Goal: Transaction & Acquisition: Purchase product/service

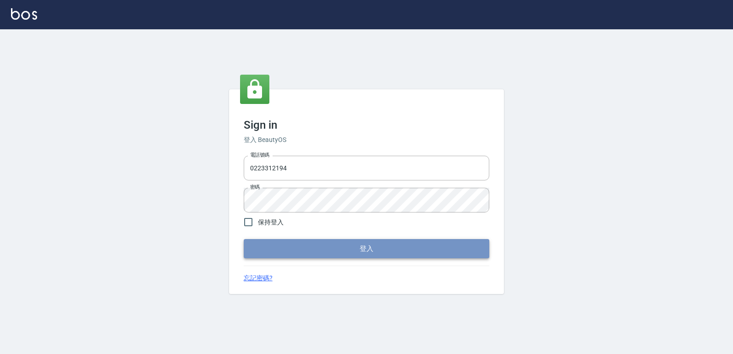
click at [323, 258] on button "登入" at bounding box center [367, 248] width 246 height 19
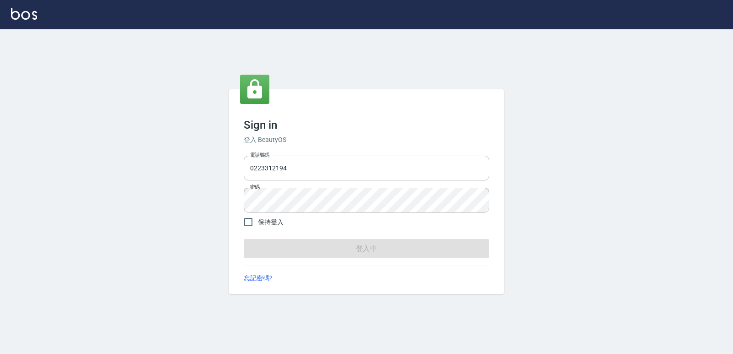
click at [323, 251] on form "電話號碼 [PHONE_NUMBER] 電話號碼 密碼 密碼 保持登入 登入中" at bounding box center [367, 205] width 246 height 107
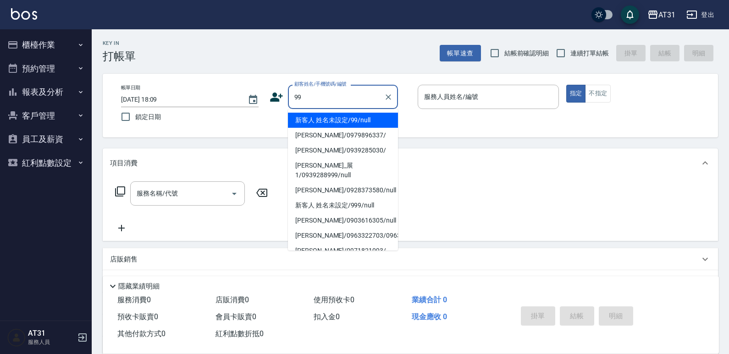
type input "新客人 姓名未設定/99/null"
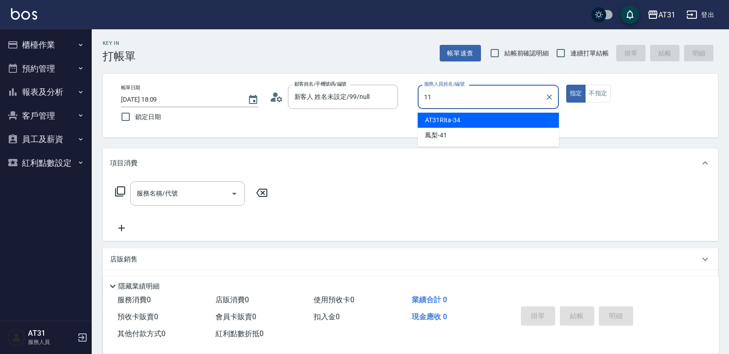
type input "BoBo-11"
type button "true"
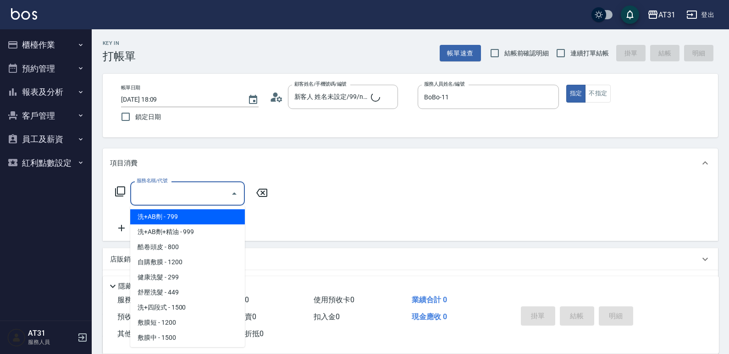
click at [211, 200] on input "服務名稱/代號" at bounding box center [180, 194] width 93 height 16
type input "201"
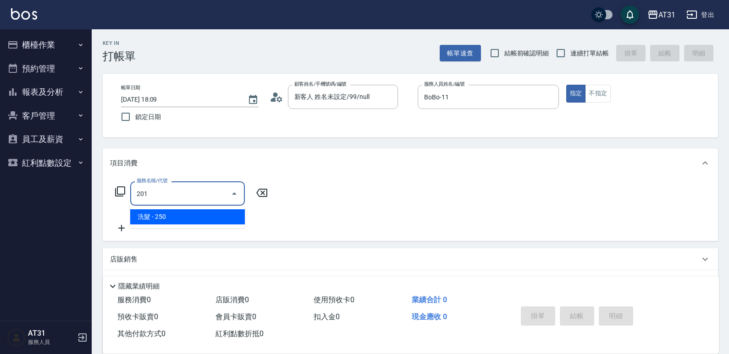
type input "20"
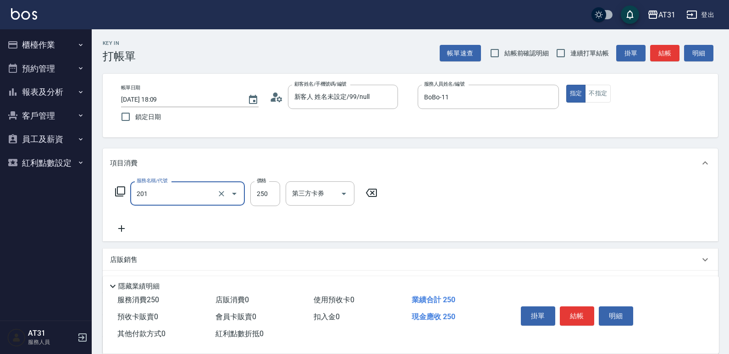
type input "洗髮(201)"
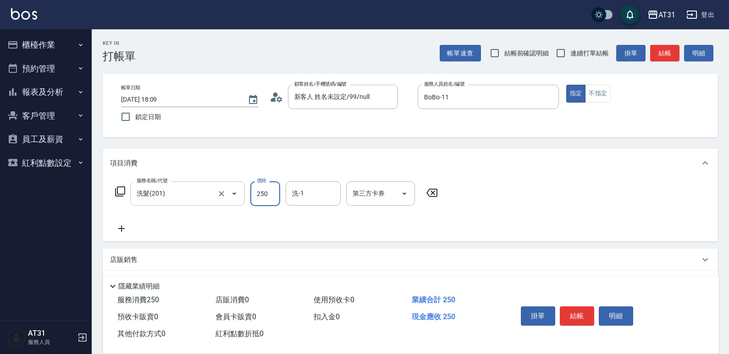
type input "0"
type input "70"
type input "700"
type input "[PERSON_NAME]-49"
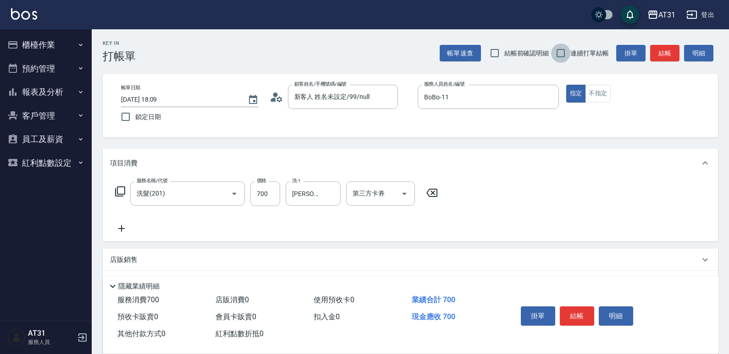
click at [562, 50] on input "連續打單結帳" at bounding box center [560, 53] width 19 height 19
checkbox input "true"
click at [582, 307] on button "結帳" at bounding box center [576, 316] width 34 height 19
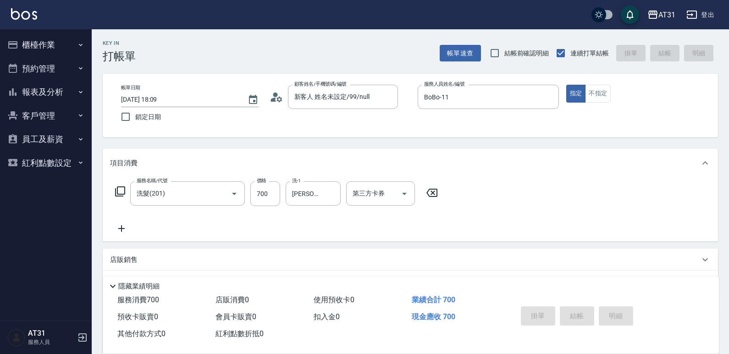
type input "[DATE] 18:10"
type input "0"
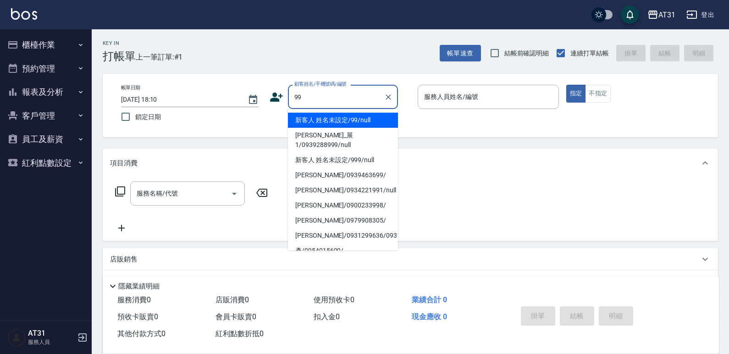
type input "新客人 姓名未設定/99/null"
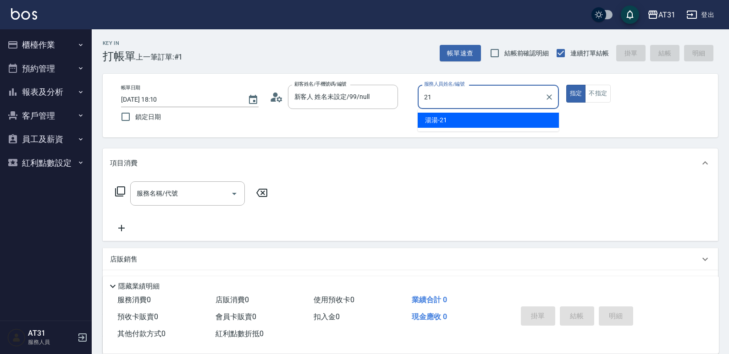
type input "湯湯-21"
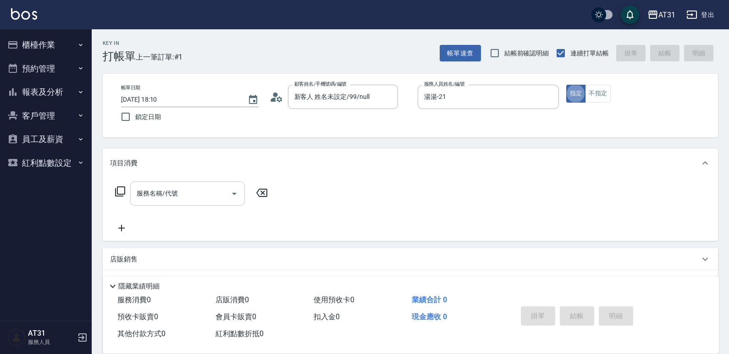
click at [215, 192] on input "服務名稱/代號" at bounding box center [180, 194] width 93 height 16
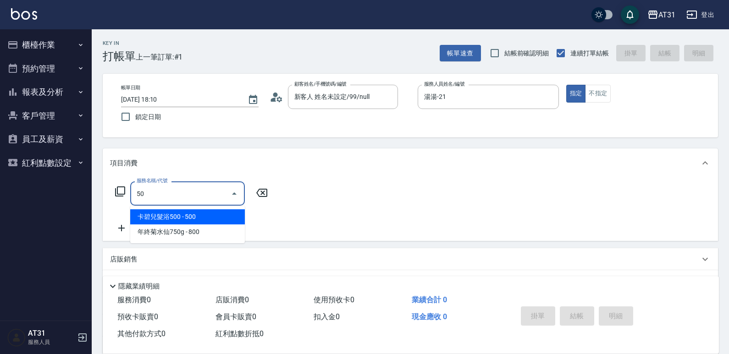
drag, startPoint x: 208, startPoint y: 198, endPoint x: 123, endPoint y: 202, distance: 85.8
click at [125, 203] on div "服務名稱/代號 50 服務名稱/代號" at bounding box center [191, 193] width 163 height 24
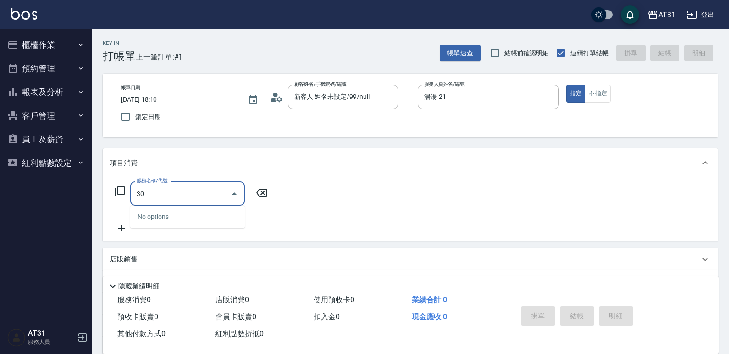
type input "301"
type input "160"
type input "燙髮(301)"
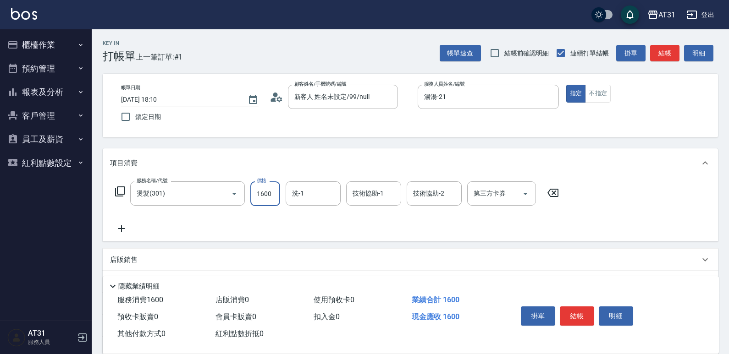
type input "0"
type input "200"
type input "2000"
click at [119, 230] on icon at bounding box center [121, 228] width 23 height 11
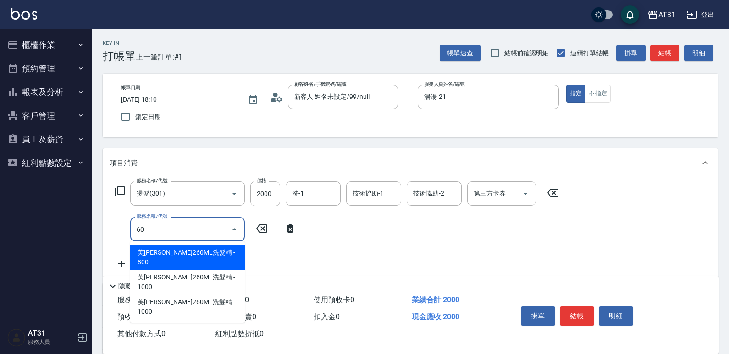
type input "601"
type input "230"
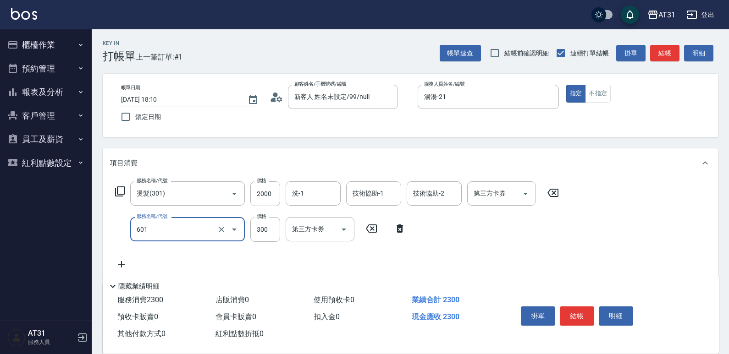
type input "自備護髮(601)"
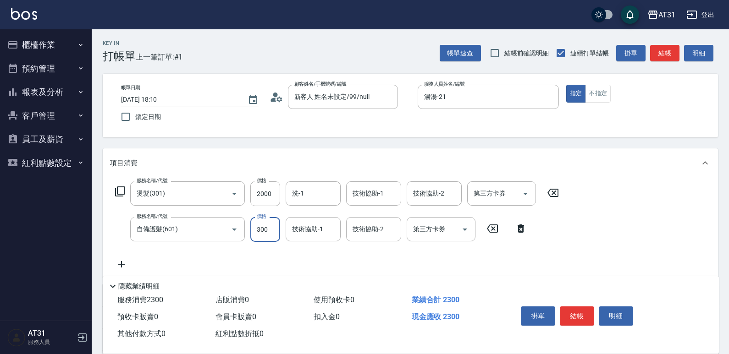
type input "200"
type input "50"
type input "250"
type input "500"
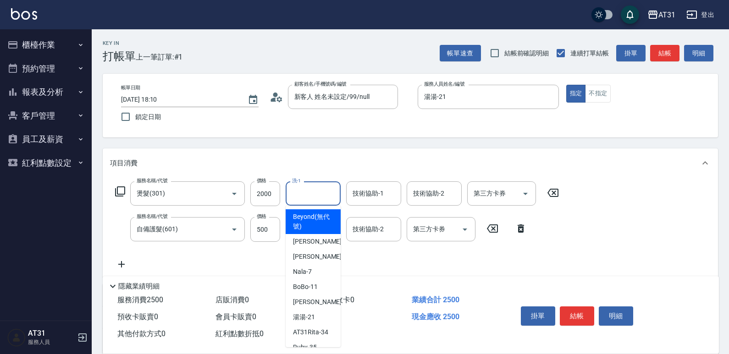
click at [295, 198] on input "洗-1" at bounding box center [313, 194] width 47 height 16
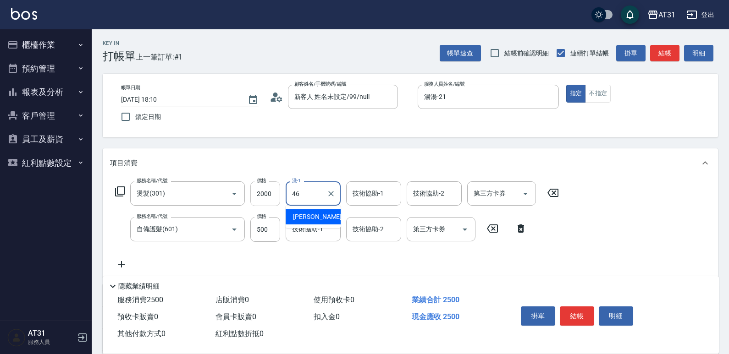
drag, startPoint x: 313, startPoint y: 190, endPoint x: 269, endPoint y: 200, distance: 45.0
click at [269, 200] on div "服務名稱/代號 燙髮(301) 服務名稱/代號 價格 2000 價格 洗-1 46 洗-1 技術協助-1 技術協助-1 技術協助-2 技術協助-2 第三方卡券…" at bounding box center [337, 193] width 454 height 25
type input "Lyan-45"
click at [574, 307] on button "結帳" at bounding box center [576, 316] width 34 height 19
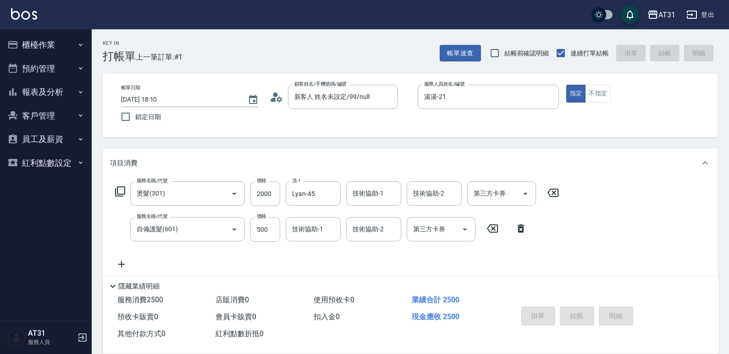
type input "0"
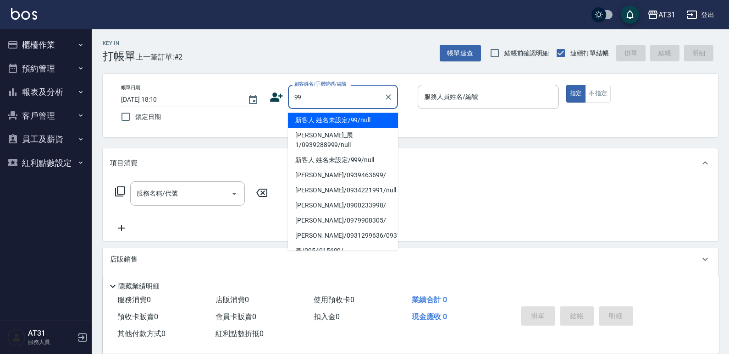
type input "99"
type input "1"
type input "新客人 姓名未設定/99/null"
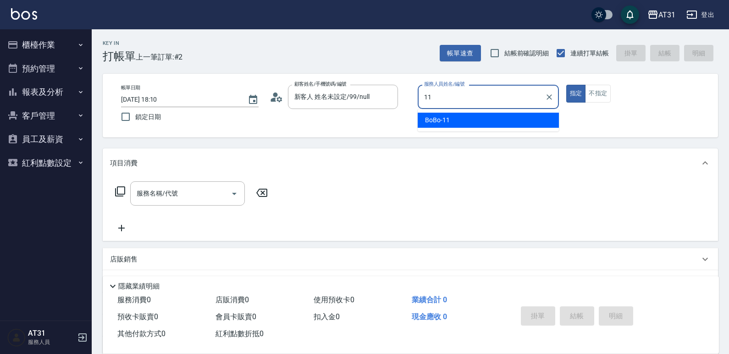
type input "BoBo-11"
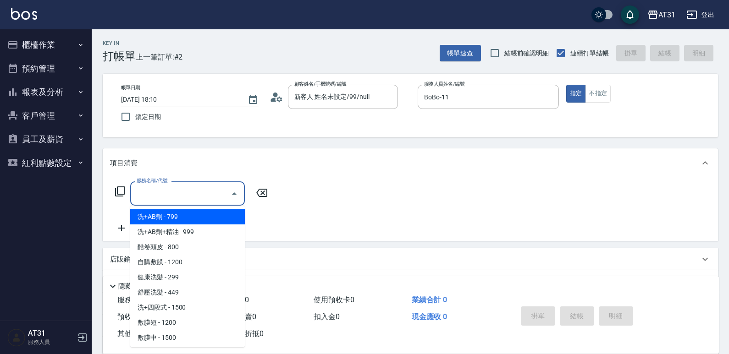
click at [226, 186] on input "服務名稱/代號" at bounding box center [180, 194] width 93 height 16
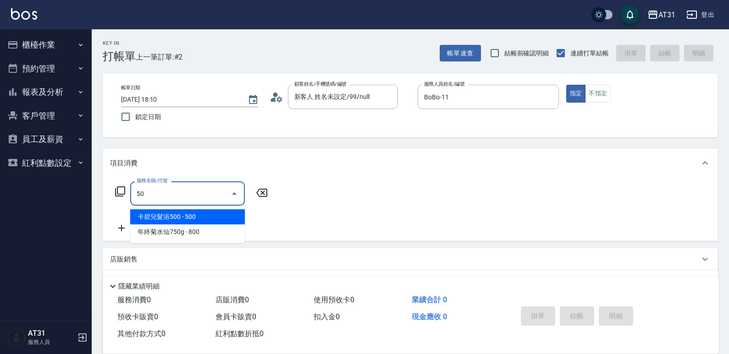
type input "501"
type input "160"
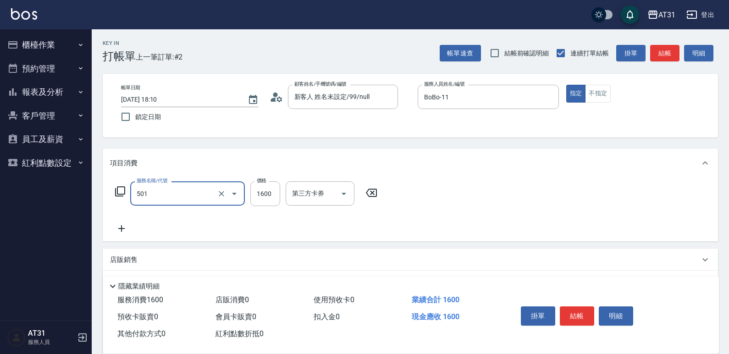
type input "染髮(501)"
type input "0"
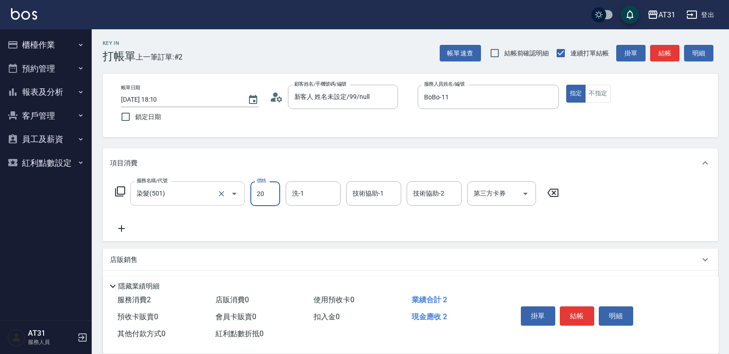
type input "205"
type input "20"
type input "2050"
type input "200"
type input "2050"
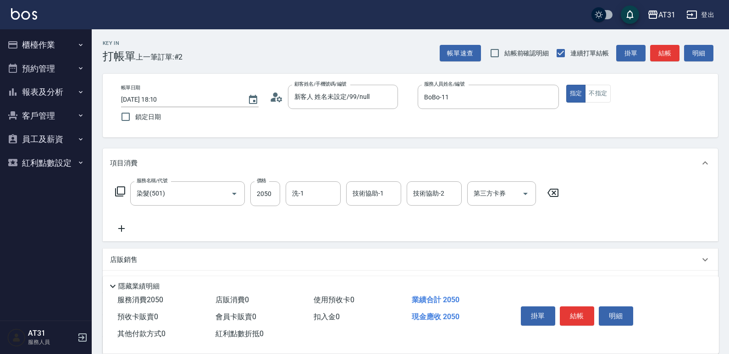
click at [124, 230] on icon at bounding box center [121, 228] width 23 height 11
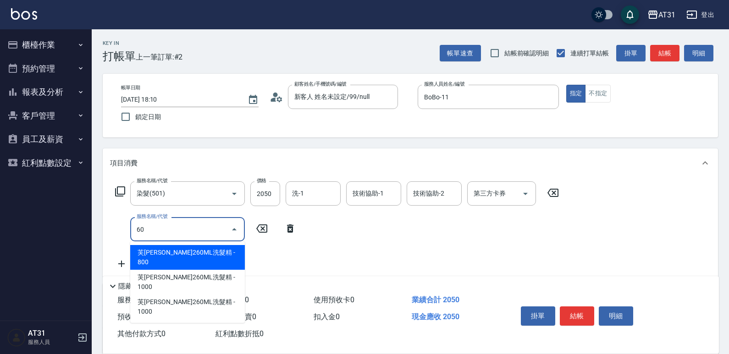
type input "608"
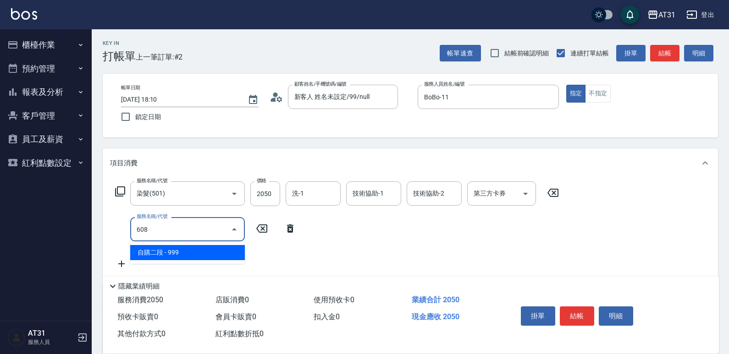
type input "300"
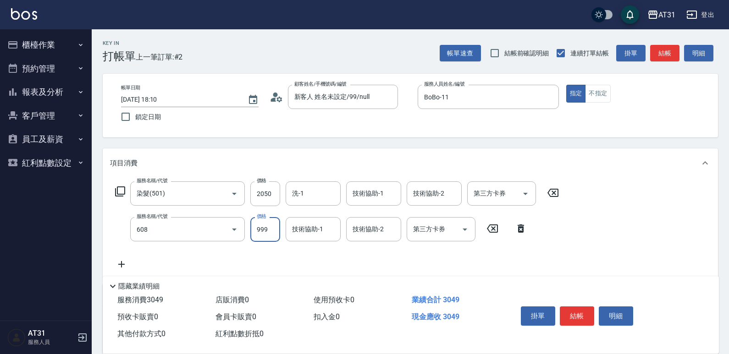
type input "自購二段(608)"
type input "200"
type input "220"
type input "420"
type input "2200"
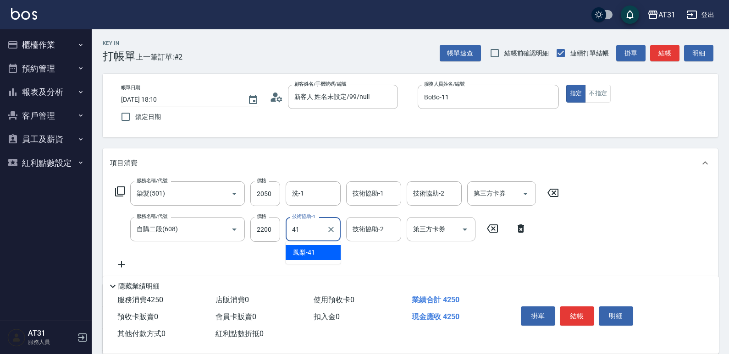
type input "鳳梨-41"
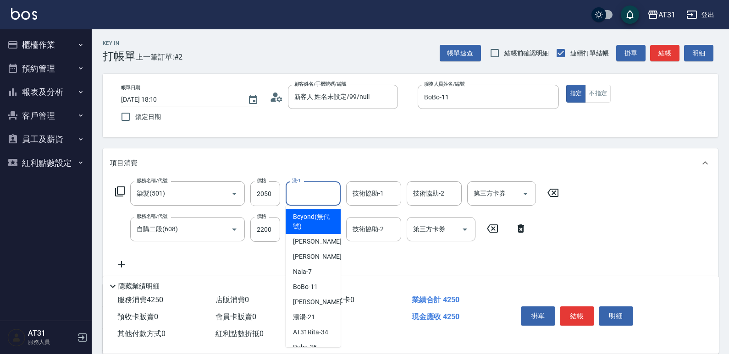
click at [319, 193] on input "洗-1" at bounding box center [313, 194] width 47 height 16
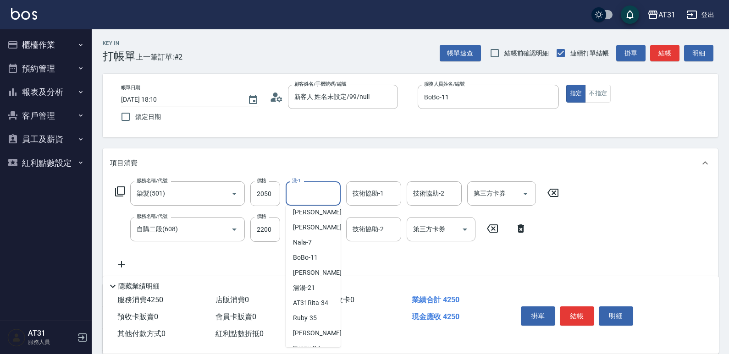
scroll to position [46, 0]
click at [648, 168] on div "項目消費" at bounding box center [404, 164] width 589 height 10
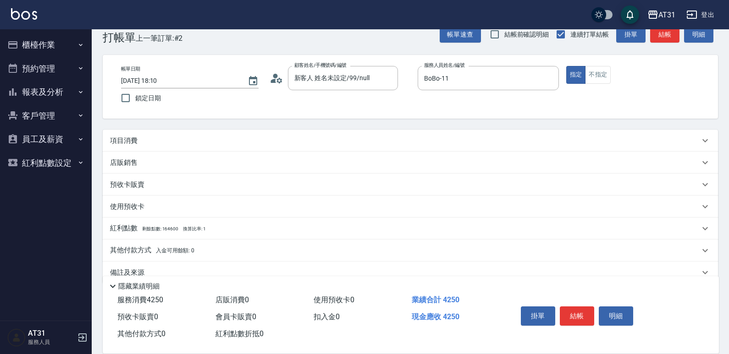
scroll to position [36, 0]
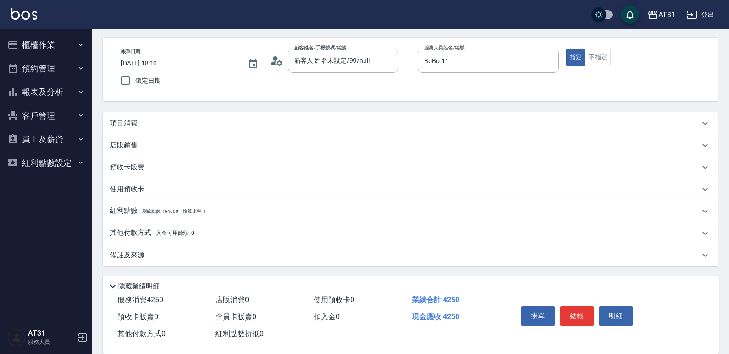
click at [196, 228] on div "其他付款方式 入金可用餘額: 0" at bounding box center [404, 233] width 589 height 10
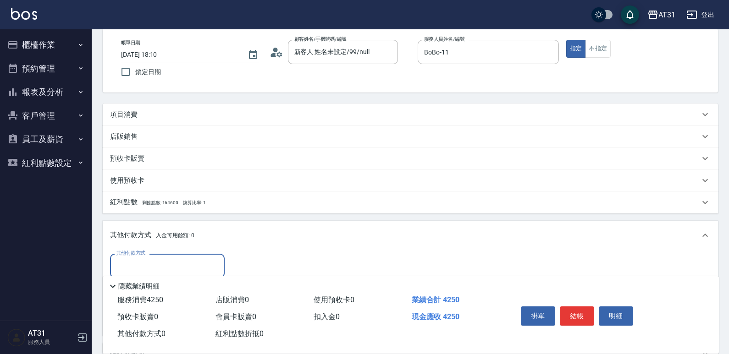
scroll to position [98, 0]
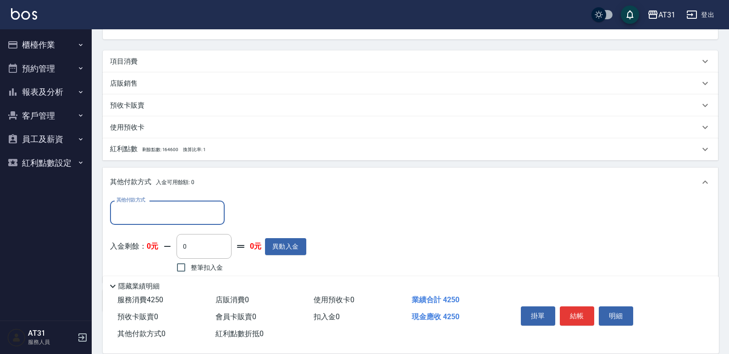
drag, startPoint x: 185, startPoint y: 215, endPoint x: 184, endPoint y: 220, distance: 5.1
click at [184, 220] on input "其他付款方式" at bounding box center [167, 213] width 106 height 16
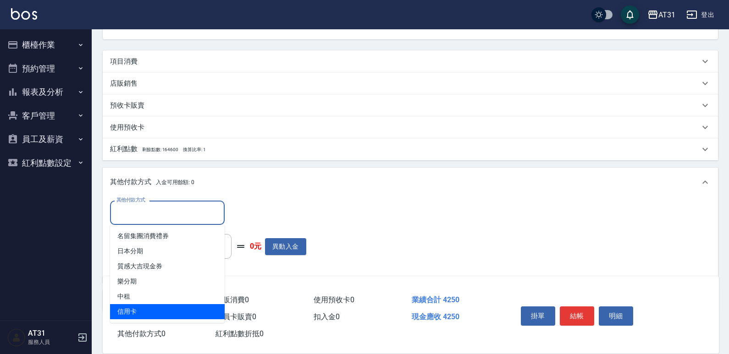
click at [158, 305] on span "信用卡" at bounding box center [167, 311] width 115 height 15
type input "信用卡"
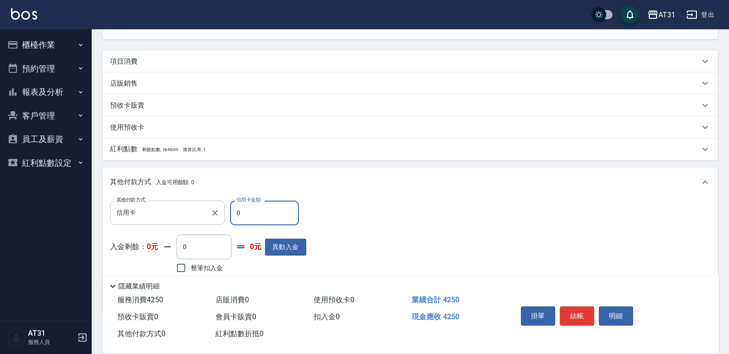
drag, startPoint x: 274, startPoint y: 208, endPoint x: 186, endPoint y: 220, distance: 87.9
click at [187, 219] on div "其他付款方式 信用卡 其他付款方式 信用卡金額 0 信用卡金額" at bounding box center [208, 213] width 196 height 25
drag, startPoint x: 285, startPoint y: 203, endPoint x: 169, endPoint y: 230, distance: 119.3
click at [169, 230] on div "其他付款方式 信用卡 其他付款方式 信用卡金額 25 信用卡金額 入金剩餘： 0元 0 ​ 整筆扣入金 0元 異動入金" at bounding box center [208, 238] width 196 height 75
type input "42"
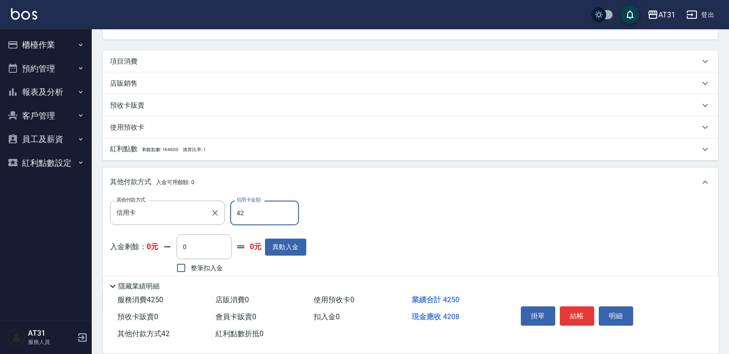
type input "380"
type input "425"
type input "0"
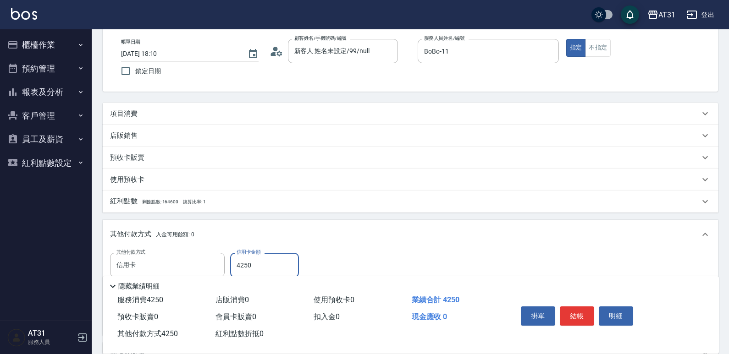
scroll to position [0, 0]
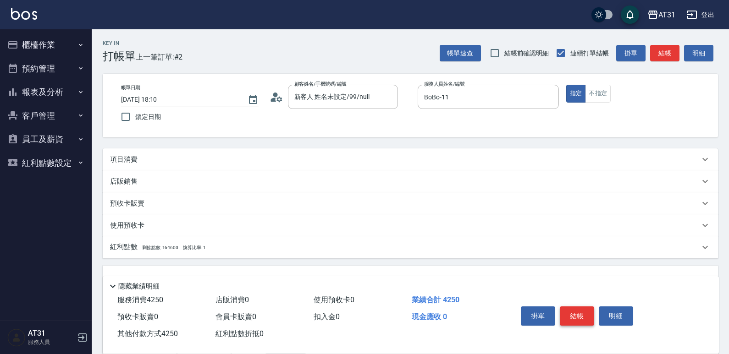
type input "4250"
click at [578, 307] on button "結帳" at bounding box center [576, 316] width 34 height 19
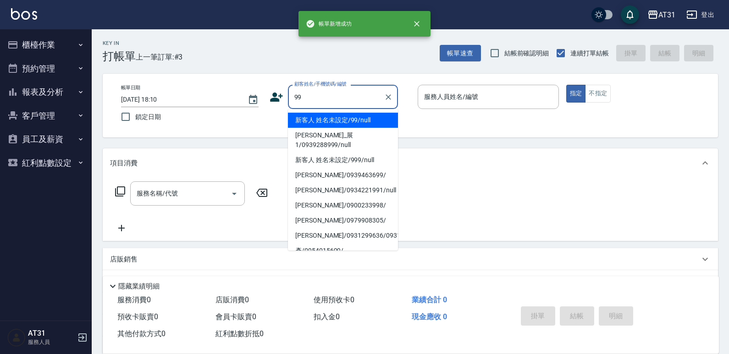
type input "新客人 姓名未設定/99/null"
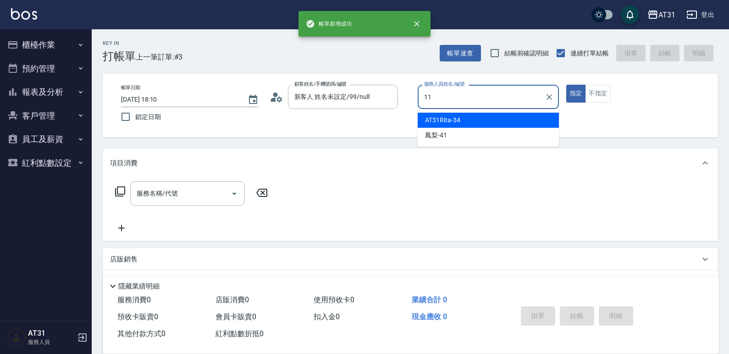
type input "BoBo-11"
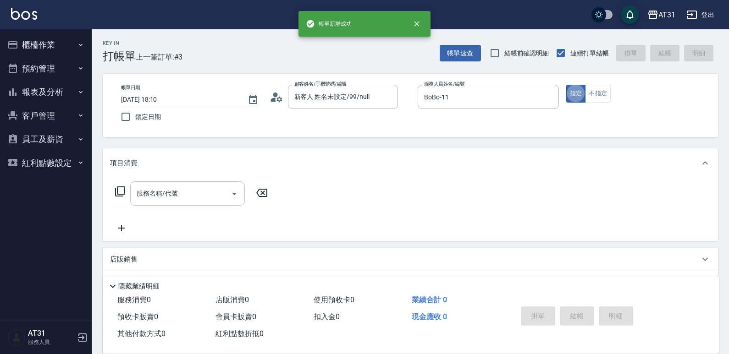
click at [206, 192] on input "服務名稱/代號" at bounding box center [180, 194] width 93 height 16
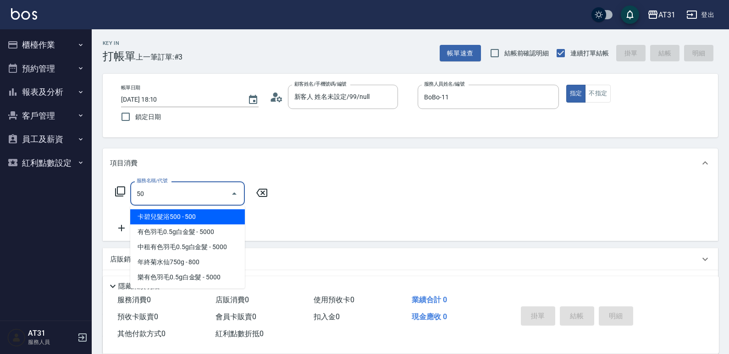
type input "501"
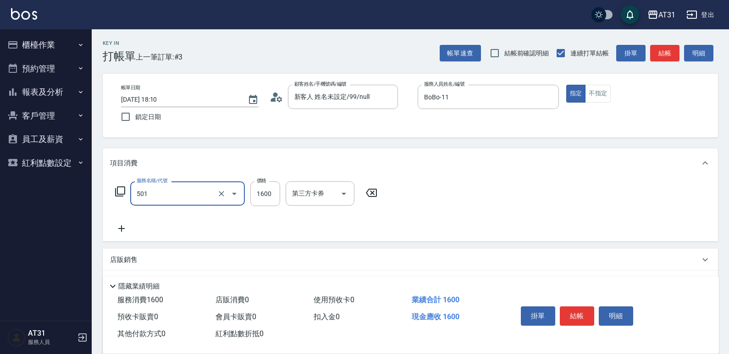
type input "160"
type input "染髮(501)"
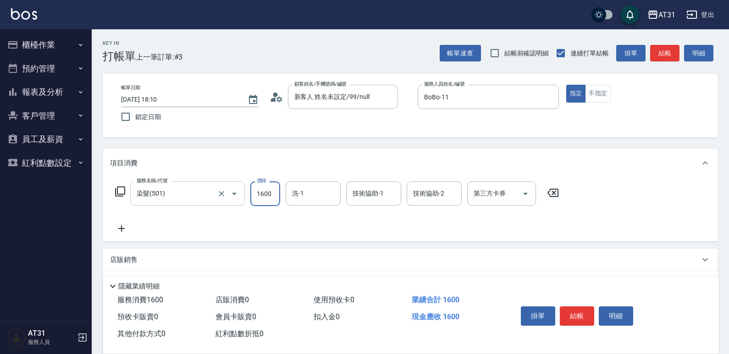
type input "0"
type input "25"
type input "20"
type input "250"
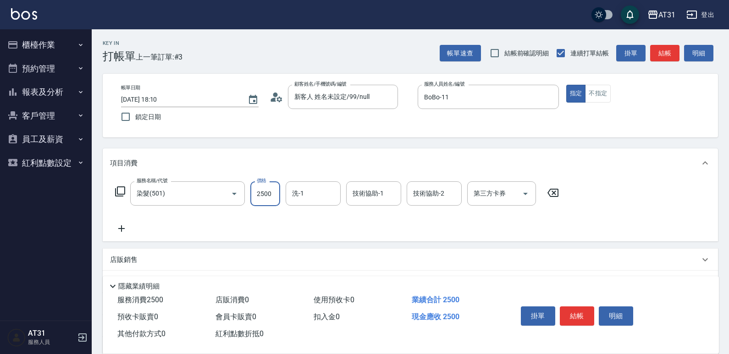
type input "2500"
click at [131, 225] on icon at bounding box center [121, 228] width 23 height 11
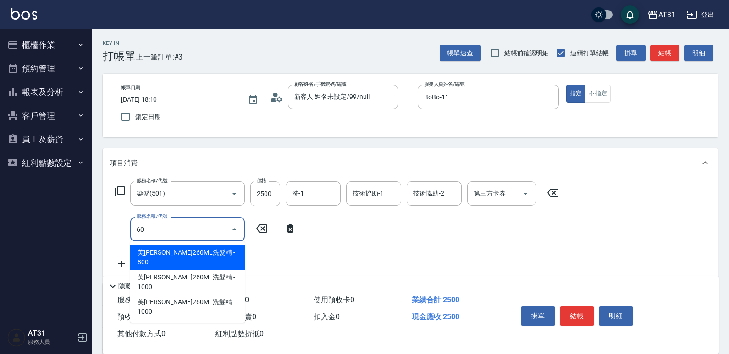
type input "608"
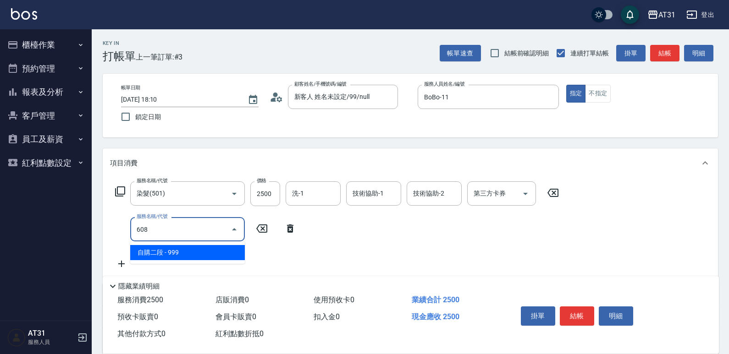
type input "340"
type input "自購二段(608)"
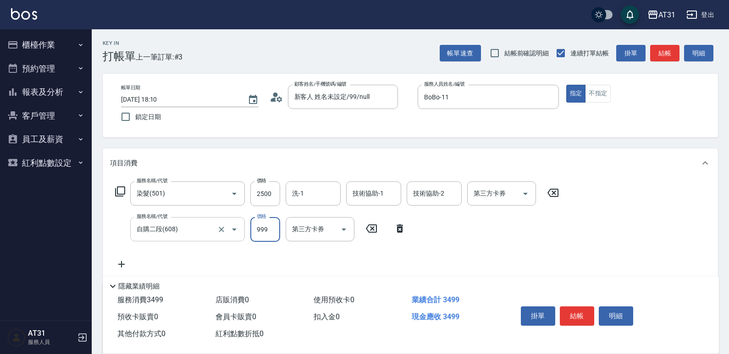
type input "250"
type input "220"
type input "470"
type input "2200"
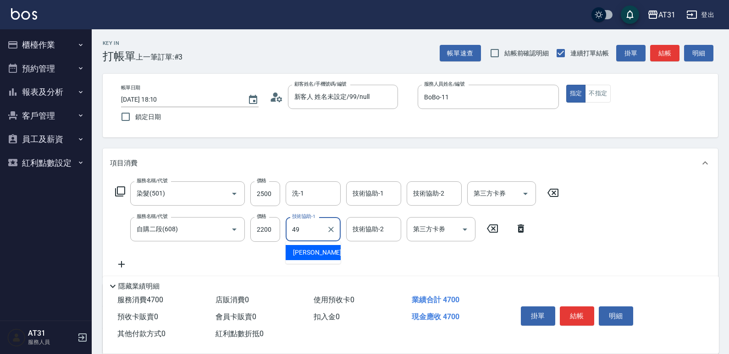
type input "[PERSON_NAME]-49"
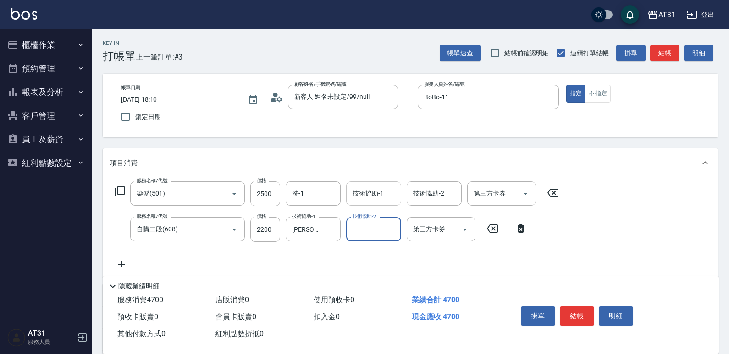
click at [358, 198] on input "技術協助-1" at bounding box center [373, 194] width 47 height 16
type input "[PERSON_NAME]-49"
click at [586, 314] on button "結帳" at bounding box center [576, 316] width 34 height 19
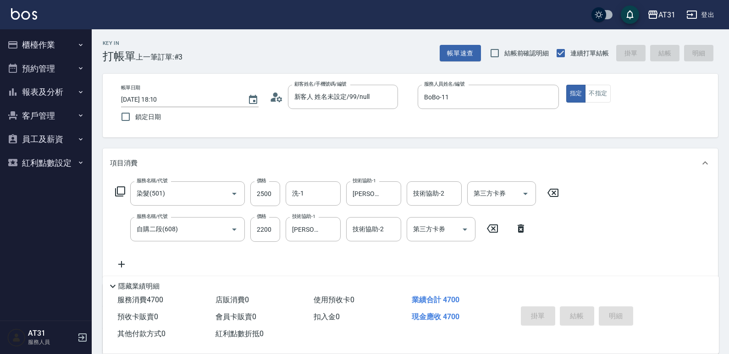
type input "0"
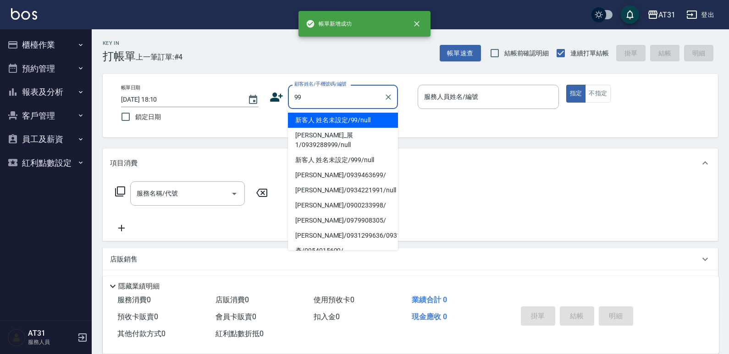
type input "99"
type input "1"
type input "新客人 姓名未設定/99/null"
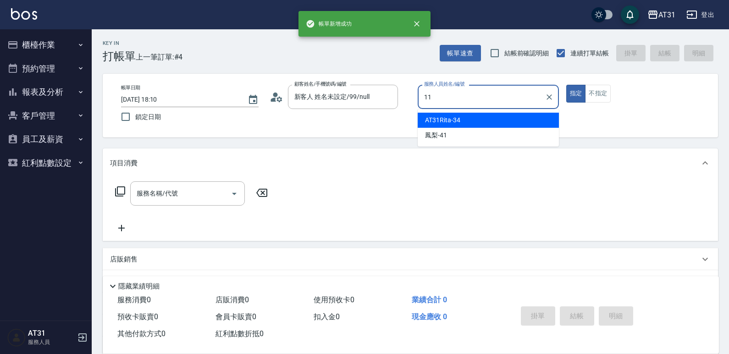
type input "BoBo-11"
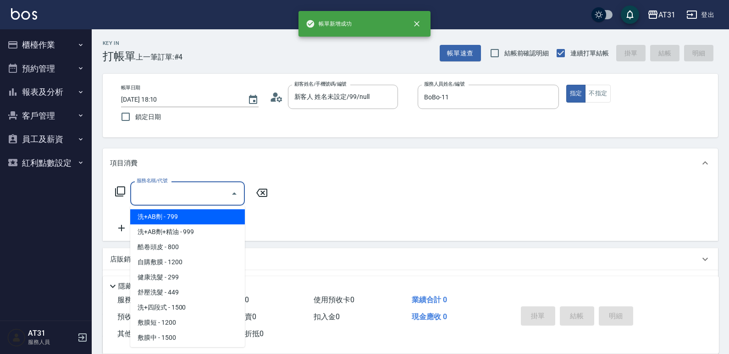
click at [196, 193] on input "服務名稱/代號" at bounding box center [180, 194] width 93 height 16
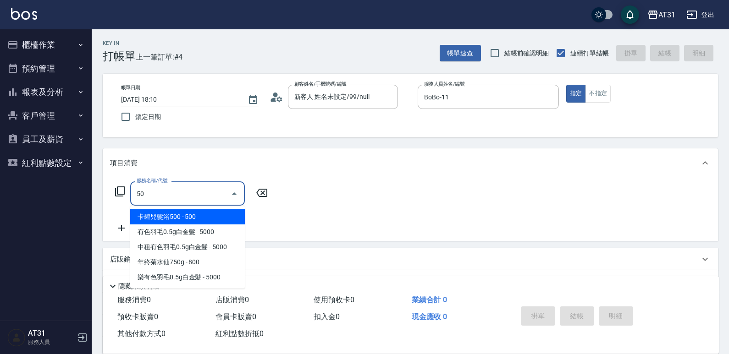
type input "501"
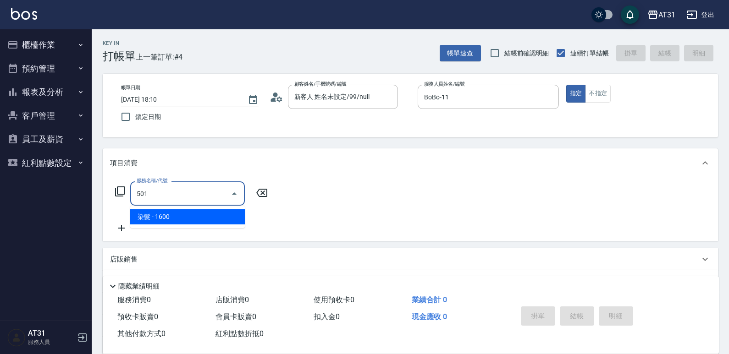
type input "160"
type input "染髮(501)"
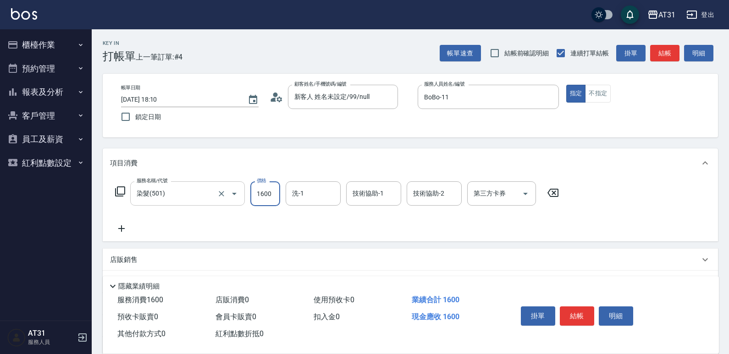
type input "0"
type input "20"
type input "2050"
type input "200"
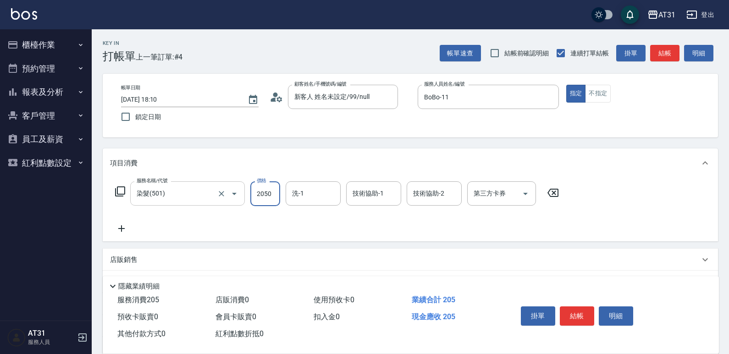
type input "2050"
type input "[PERSON_NAME]-49"
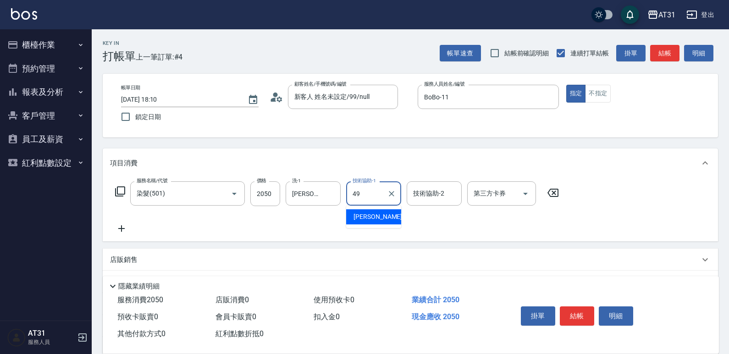
type input "[PERSON_NAME]-49"
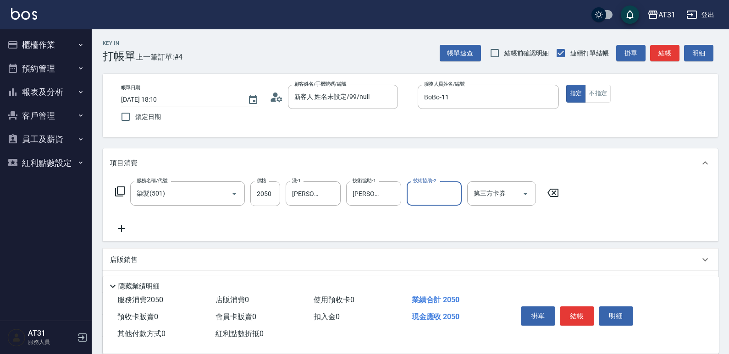
click at [133, 229] on div "服務名稱/代號 染髮(501) 服務名稱/代號 價格 2050 價格 洗-1 [PERSON_NAME]-49 洗-1 技術協助-1 [PERSON_NAME…" at bounding box center [337, 207] width 454 height 53
click at [132, 230] on icon at bounding box center [121, 228] width 23 height 11
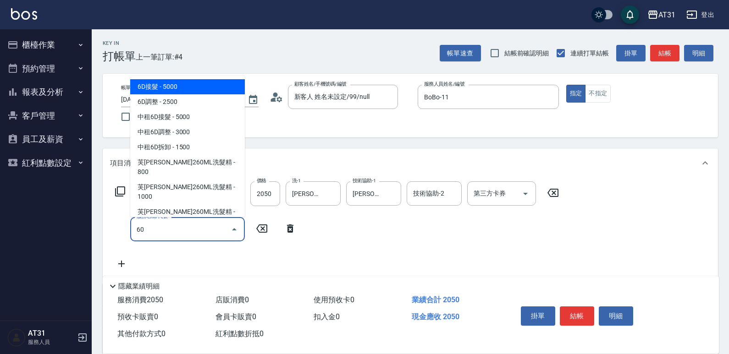
type input "608"
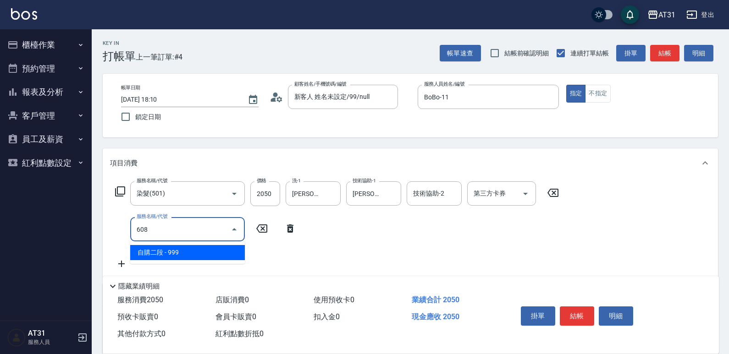
type input "300"
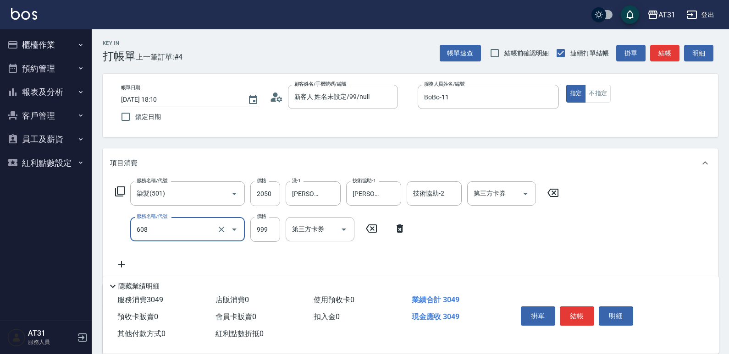
type input "自購二段(608)"
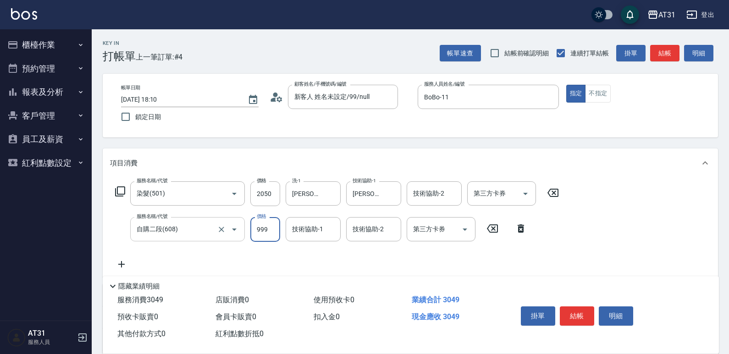
type input "2"
type input "200"
type input "220"
type input "420"
type input "2200"
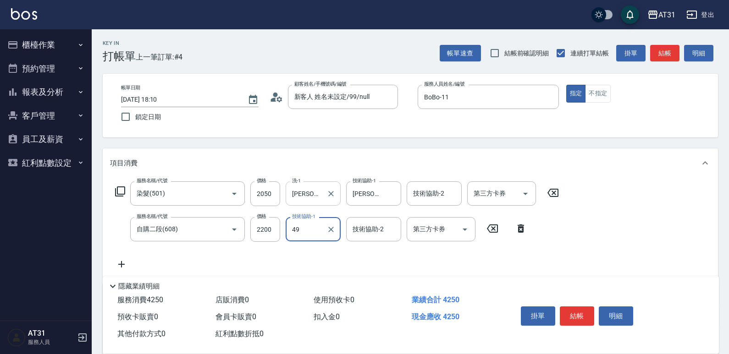
type input "[PERSON_NAME]-49"
click at [577, 318] on button "結帳" at bounding box center [576, 316] width 34 height 19
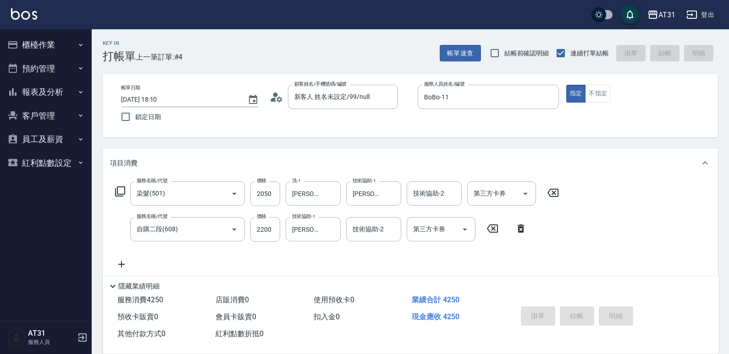
type input "[DATE] 18:11"
type input "0"
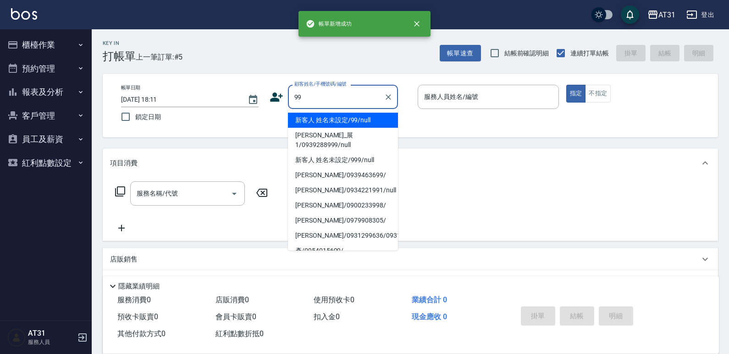
type input "新客人 姓名未設定/99/null"
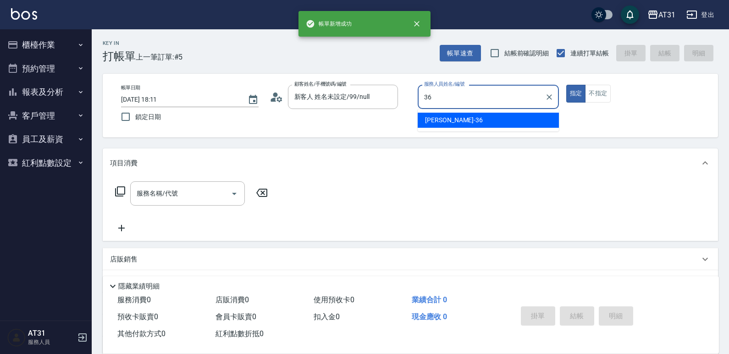
type input "[PERSON_NAME]-36"
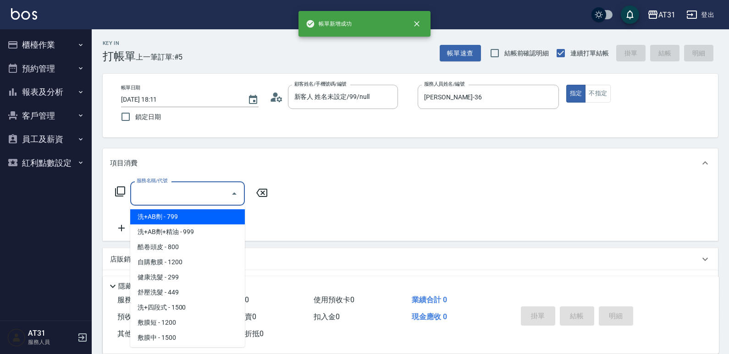
click at [181, 191] on input "服務名稱/代號" at bounding box center [180, 194] width 93 height 16
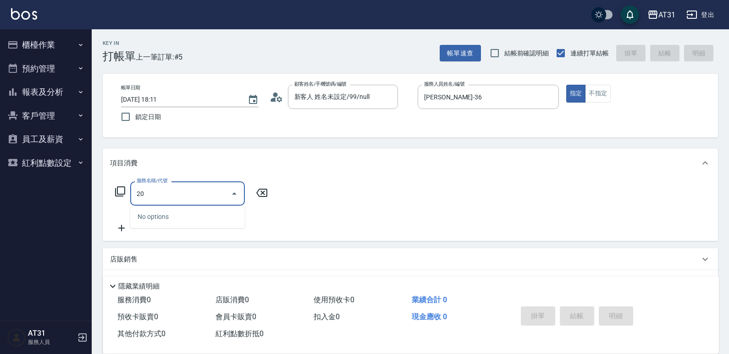
type input "201"
type input "20"
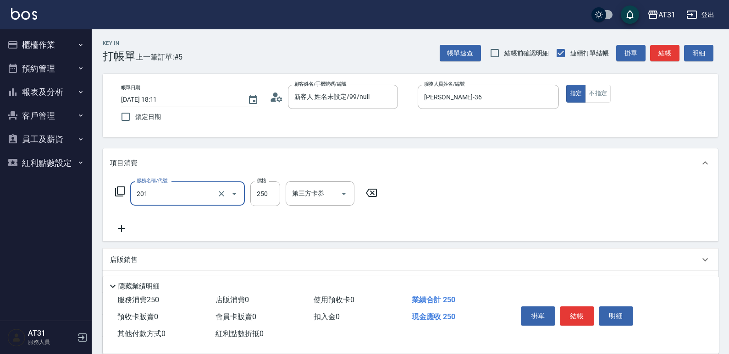
type input "洗髮(201)"
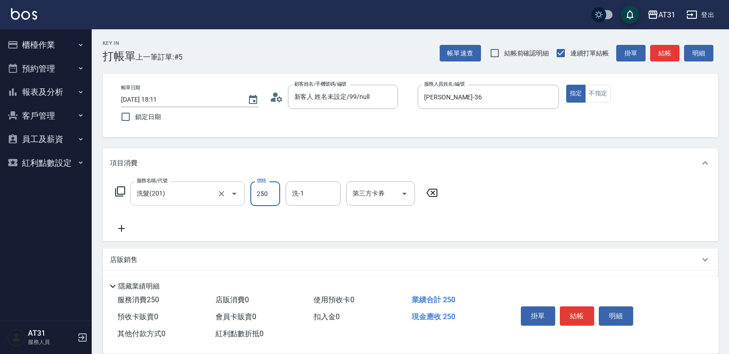
type input "0"
type input "30"
type input "300"
click at [125, 226] on icon at bounding box center [121, 228] width 23 height 11
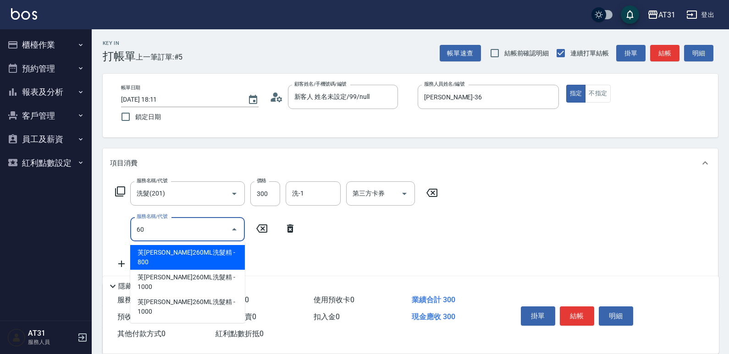
type input "601"
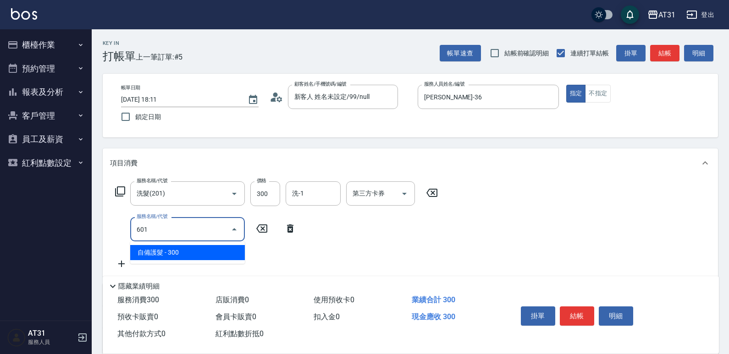
type input "60"
type input "自備護髮(601)"
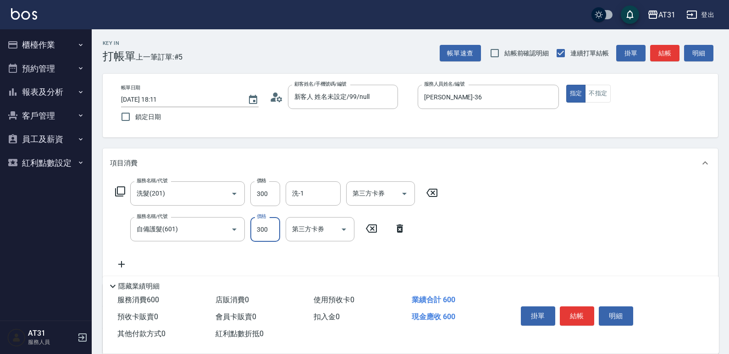
type input "30"
type input "100"
type input "130"
type input "1000"
click at [123, 259] on div "服務名稱/代號 洗髮(201) 服務名稱/代號 價格 300 價格 洗-1 洗-1 第三方卡券 第三方卡券 服務名稱/代號 自備護髮(601) 服務名稱/代號…" at bounding box center [321, 225] width 422 height 88
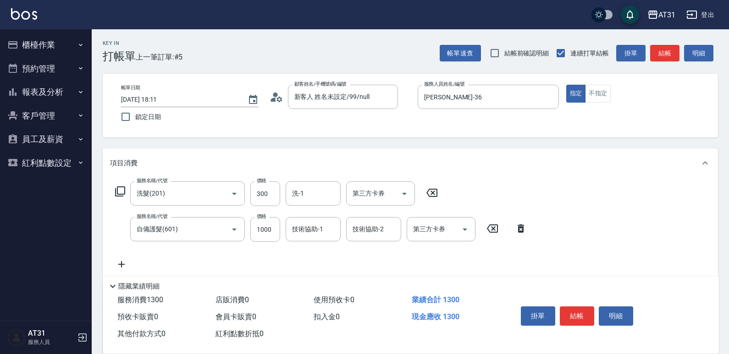
click at [123, 263] on icon at bounding box center [121, 264] width 23 height 11
type input "301"
type input "290"
type input "燙髮(301)"
type input "130"
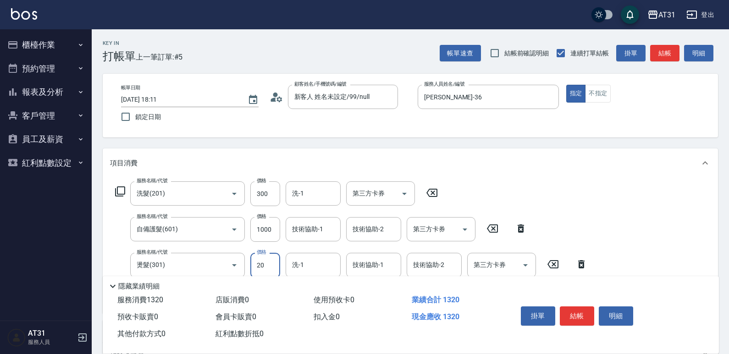
type input "200"
click at [266, 259] on input "200" at bounding box center [265, 265] width 30 height 25
type input "130"
type input "28"
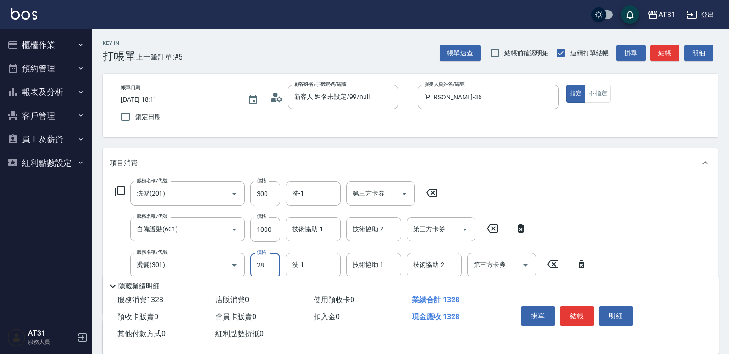
type input "150"
type input "280"
type input "410"
type input "2800"
click at [600, 94] on button "不指定" at bounding box center [598, 94] width 26 height 18
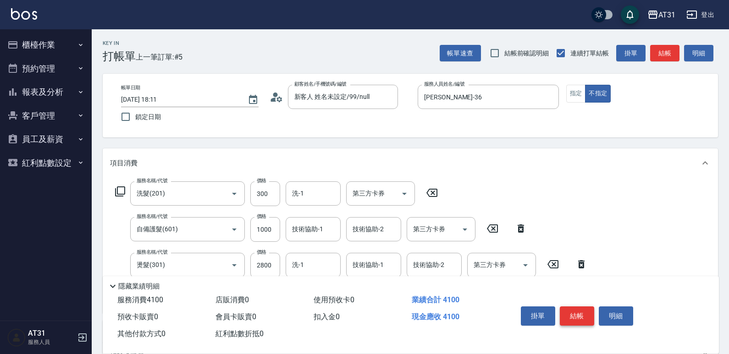
click at [584, 311] on button "結帳" at bounding box center [576, 316] width 34 height 19
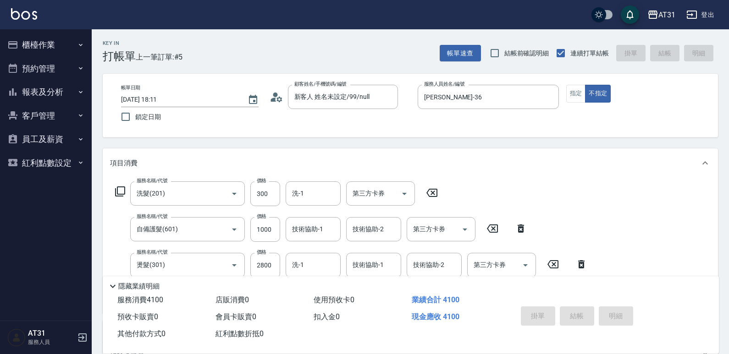
type input "0"
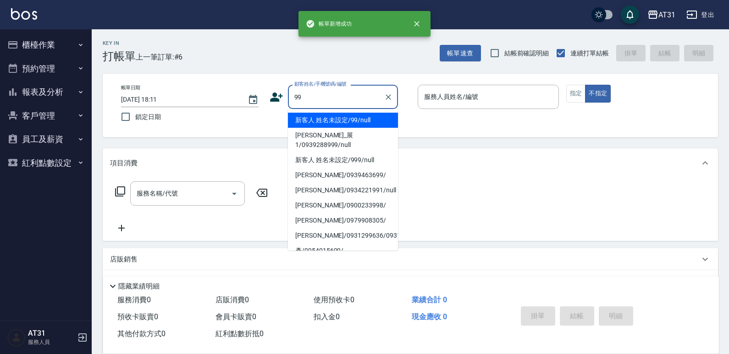
type input "新客人 姓名未設定/99/null"
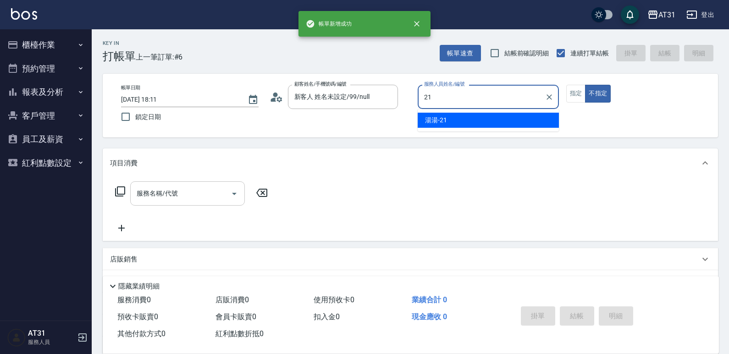
type input "21"
type button "false"
type input "湯湯-21"
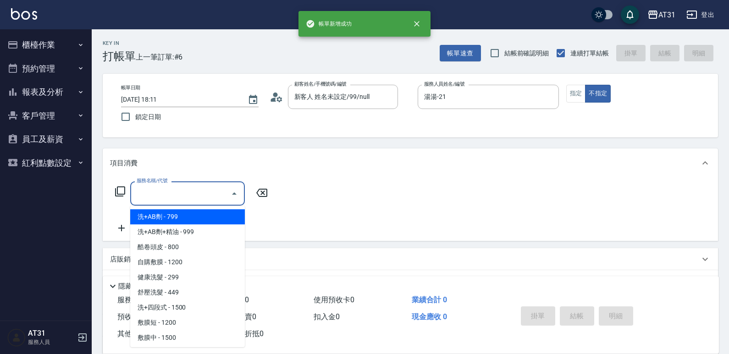
click at [199, 202] on input "服務名稱/代號" at bounding box center [180, 194] width 93 height 16
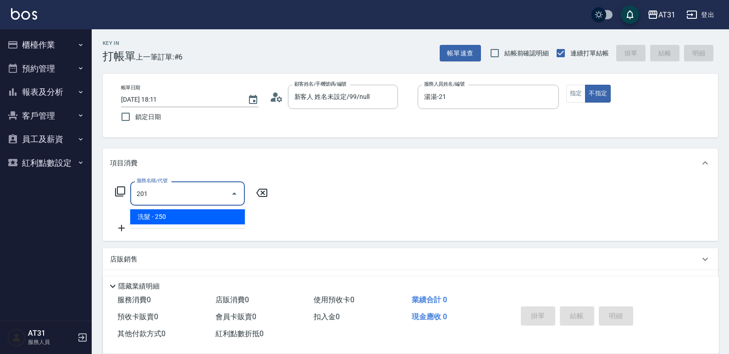
drag, startPoint x: 204, startPoint y: 195, endPoint x: 110, endPoint y: 203, distance: 94.8
click at [110, 203] on div "服務名稱/代號 201 服務名稱/代號" at bounding box center [191, 193] width 163 height 24
type input "301"
type input "160"
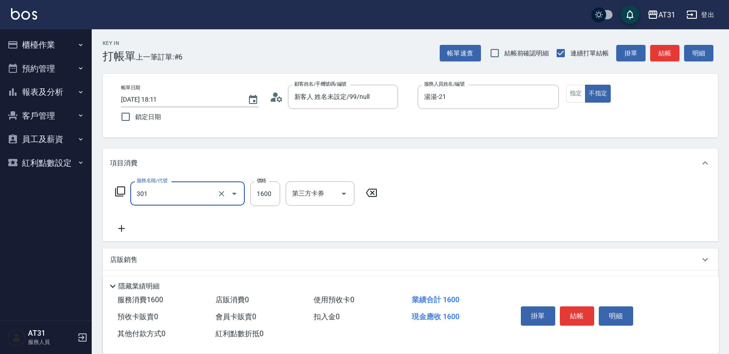
type input "燙髮(301)"
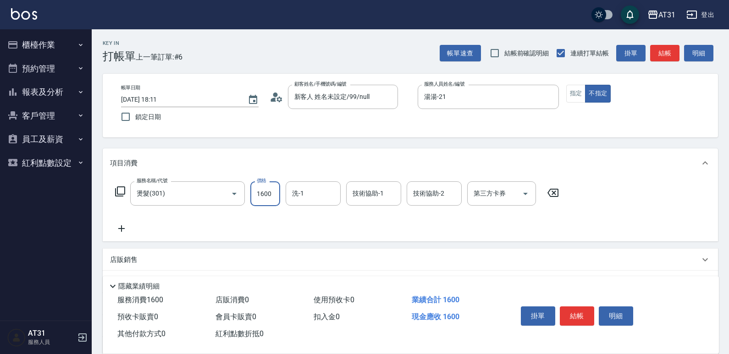
type input "0"
type input "200"
type input "2000"
drag, startPoint x: 306, startPoint y: 196, endPoint x: 201, endPoint y: 203, distance: 105.2
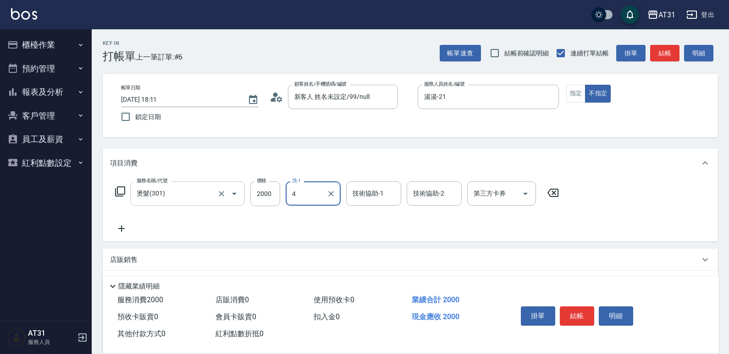
click at [201, 203] on div "服務名稱/代號 燙髮(301) 服務名稱/代號 價格 2000 價格 洗-1 4 洗-1 技術協助-1 技術協助-1 技術協助-2 技術協助-2 第三方卡券 …" at bounding box center [337, 193] width 454 height 25
type input "54"
click at [117, 226] on icon at bounding box center [121, 228] width 23 height 11
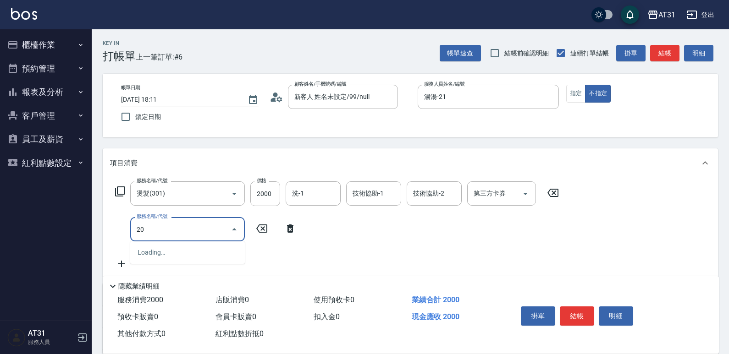
type input "201"
type input "220"
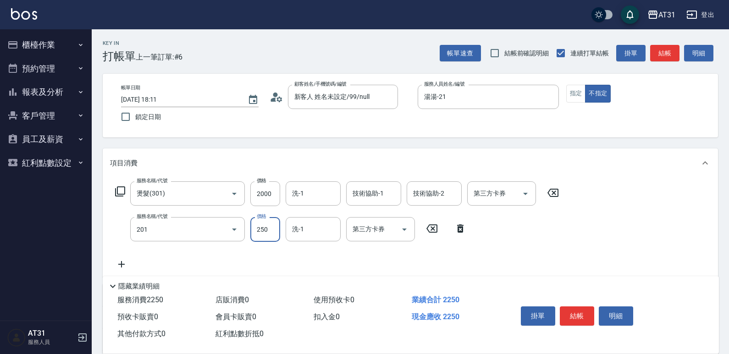
type input "洗髮(201)"
type input "200"
type input "0"
type input "Lyan-45"
click at [316, 195] on input "洗-1" at bounding box center [313, 194] width 47 height 16
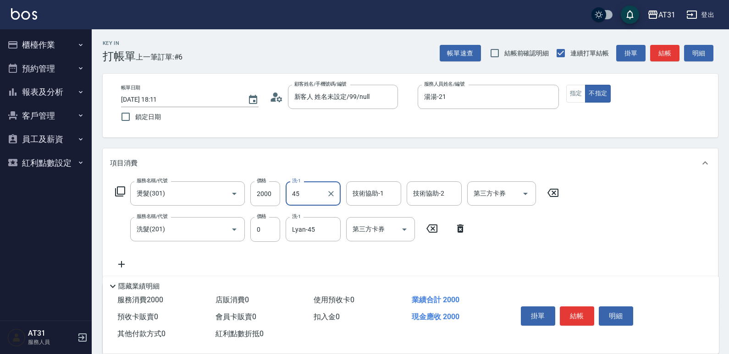
type input "Lyan-45"
click at [582, 100] on button "指定" at bounding box center [576, 94] width 20 height 18
click at [583, 318] on button "結帳" at bounding box center [576, 316] width 34 height 19
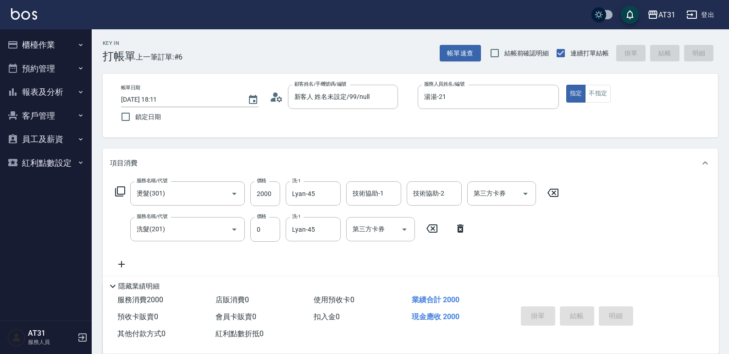
type input "0"
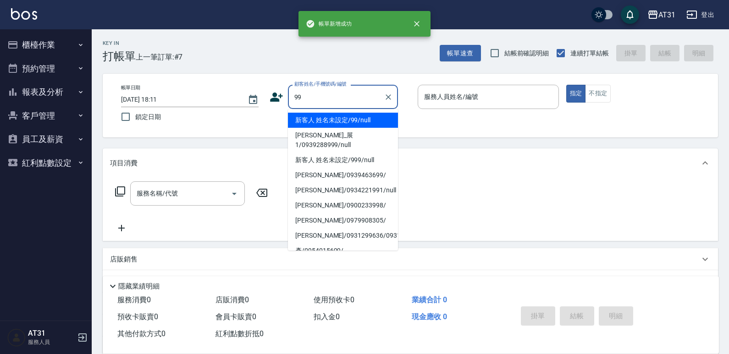
type input "新客人 姓名未設定/99/null"
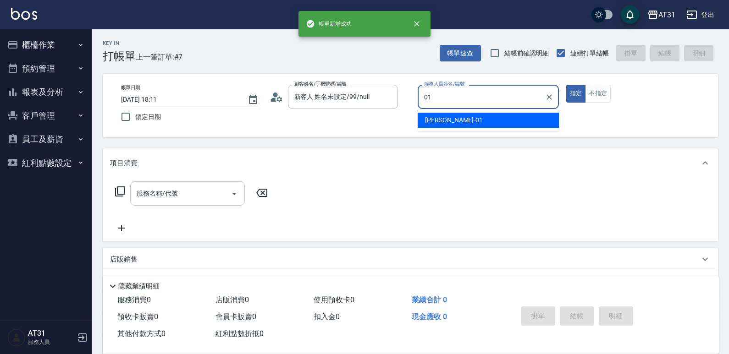
type input "[PERSON_NAME]-01"
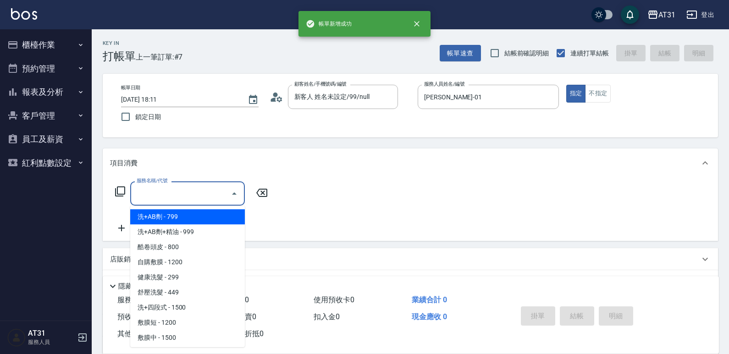
click at [199, 195] on input "服務名稱/代號" at bounding box center [180, 194] width 93 height 16
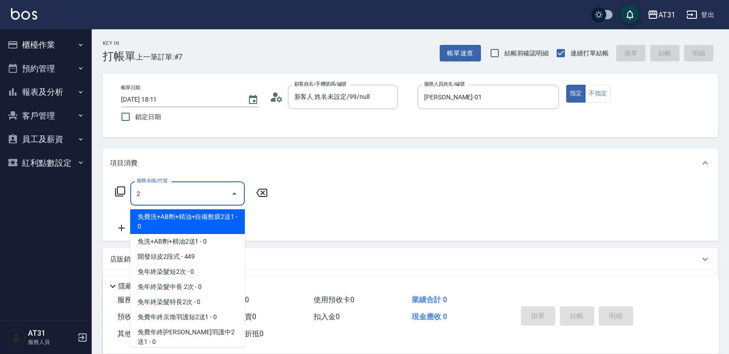
drag, startPoint x: 197, startPoint y: 192, endPoint x: 84, endPoint y: 197, distance: 113.3
click at [84, 197] on div "AT31 登出 櫃檯作業 打帳單 帳單列表 掛單列表 現金收支登錄 材料自購登錄 每日結帳 排班表 現場電腦打卡 預約管理 預約管理 單日預約紀錄 單週預約紀…" at bounding box center [364, 234] width 729 height 468
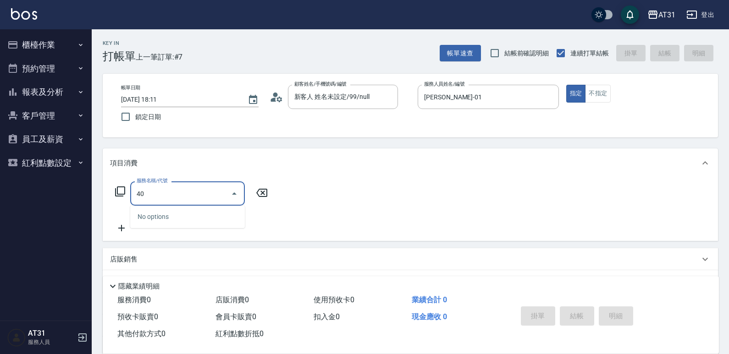
type input "401"
type input "20"
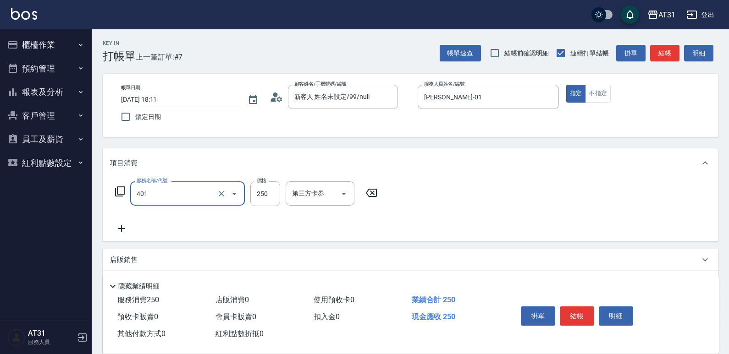
type input "剪髮(401)"
type input "2"
type input "0"
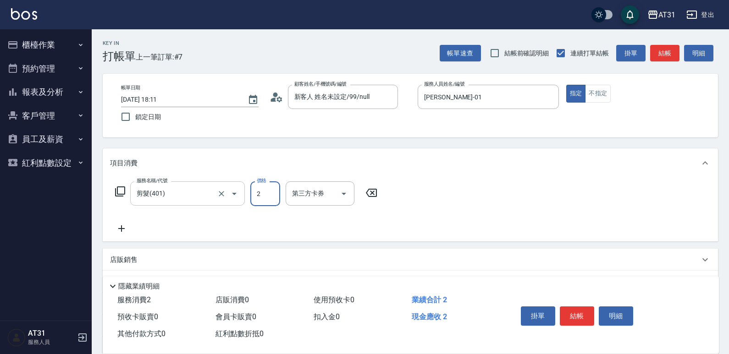
type input "29"
type input "20"
type input "299"
click at [602, 100] on button "不指定" at bounding box center [598, 94] width 26 height 18
click at [584, 313] on button "結帳" at bounding box center [576, 316] width 34 height 19
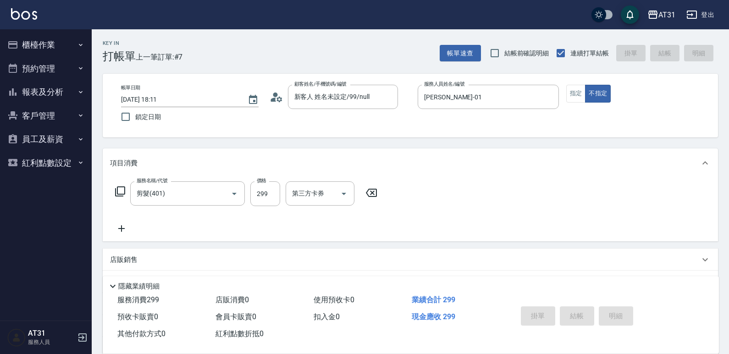
type input "0"
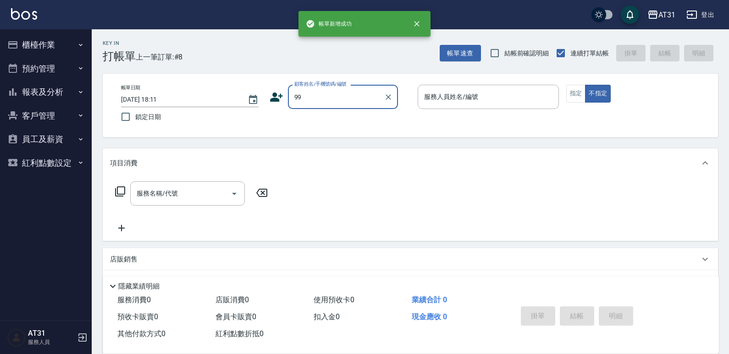
type input "新客人 姓名未設定/99/null"
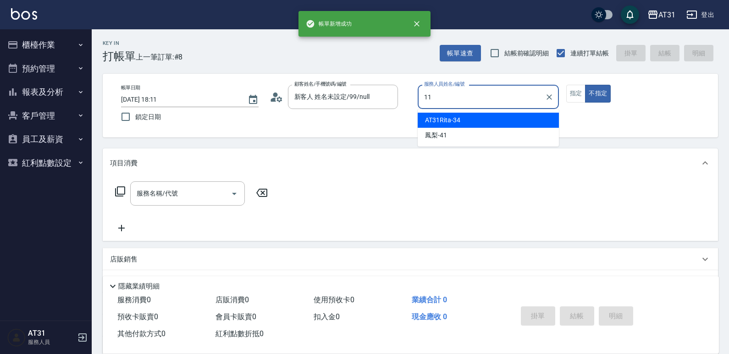
type input "BoBo-11"
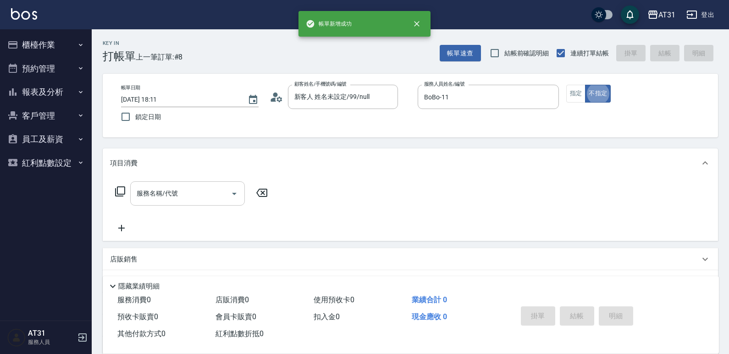
click at [197, 190] on input "服務名稱/代號" at bounding box center [180, 194] width 93 height 16
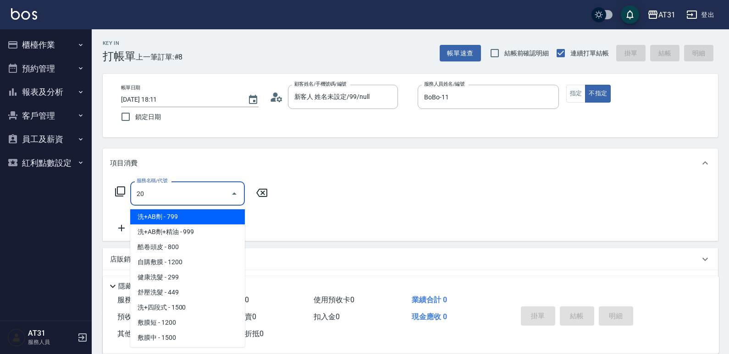
type input "201"
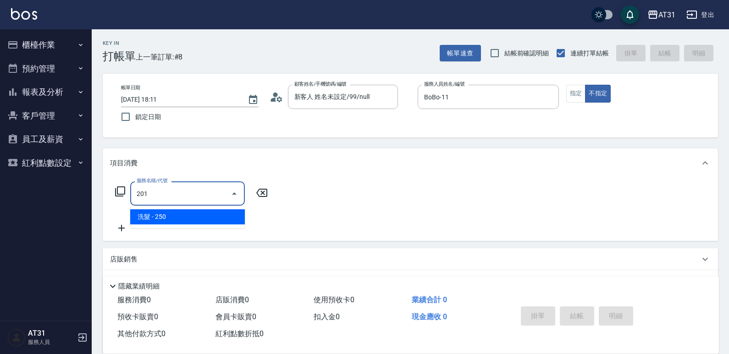
type input "20"
type input "洗髮(201)"
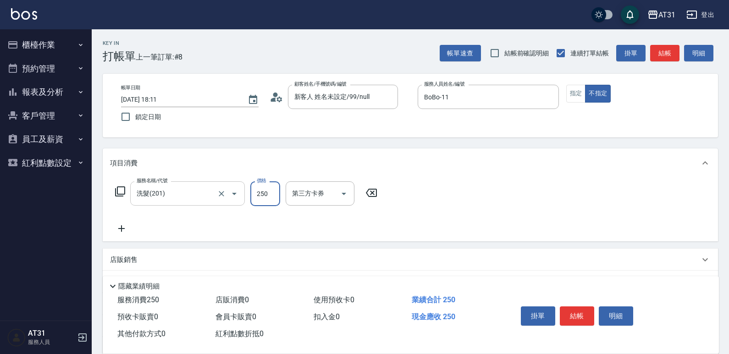
type input "0"
type input "250"
type input "20"
type input "2500"
drag, startPoint x: 270, startPoint y: 196, endPoint x: 231, endPoint y: 206, distance: 40.3
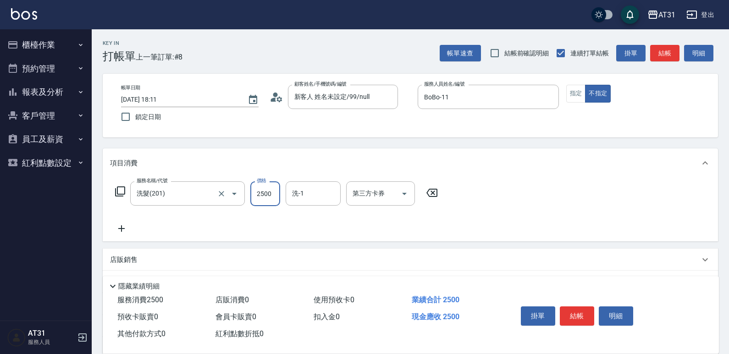
click at [232, 204] on div "服務名稱/代號 洗髮(201) 服務名稱/代號 價格 2500 價格 洗-1 洗-1 第三方卡券 第三方卡券" at bounding box center [276, 193] width 333 height 25
click at [579, 99] on button "指定" at bounding box center [576, 94] width 20 height 18
click at [579, 319] on button "結帳" at bounding box center [576, 316] width 34 height 19
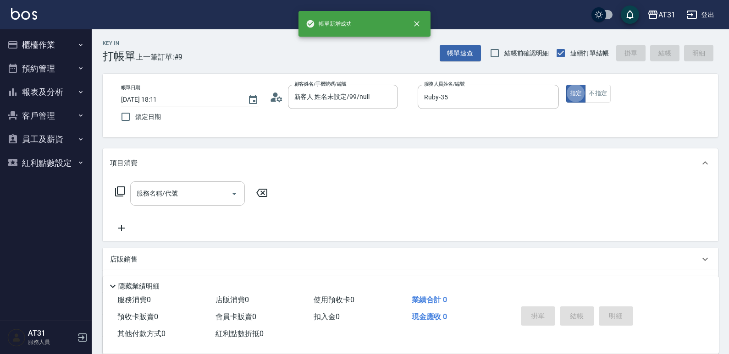
click at [210, 197] on input "服務名稱/代號" at bounding box center [180, 194] width 93 height 16
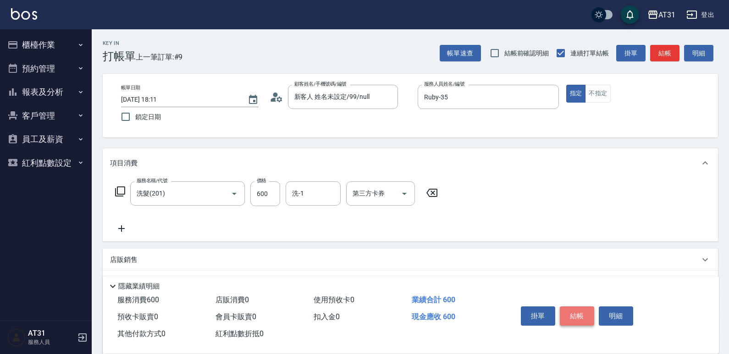
click at [580, 309] on button "結帳" at bounding box center [576, 316] width 34 height 19
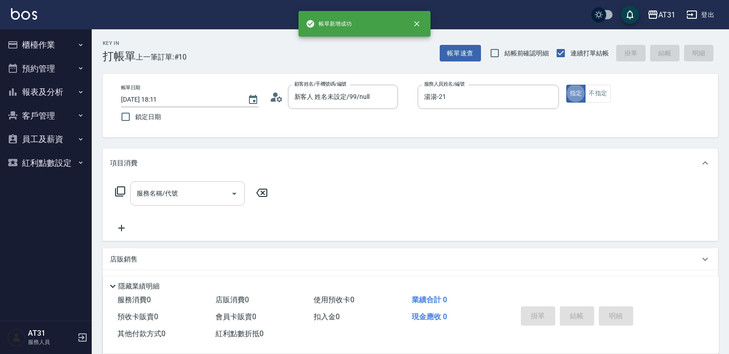
click at [198, 203] on div "服務名稱/代號" at bounding box center [187, 193] width 115 height 24
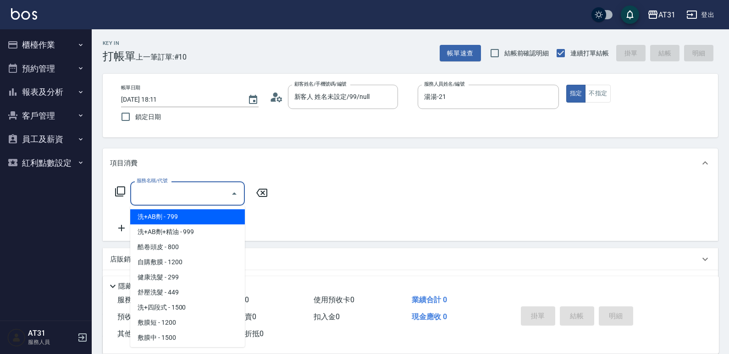
click at [196, 195] on input "服務名稱/代號" at bounding box center [180, 194] width 93 height 16
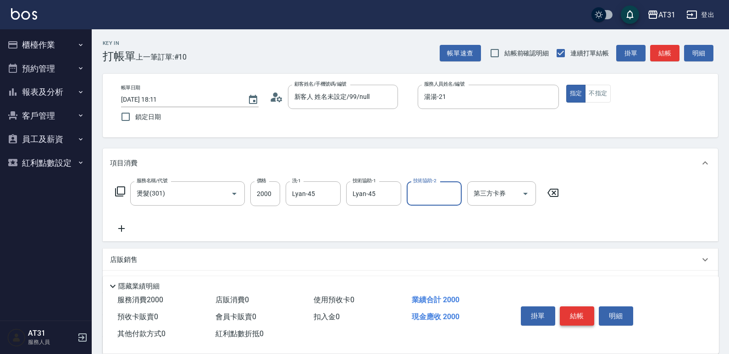
click at [576, 313] on button "結帳" at bounding box center [576, 316] width 34 height 19
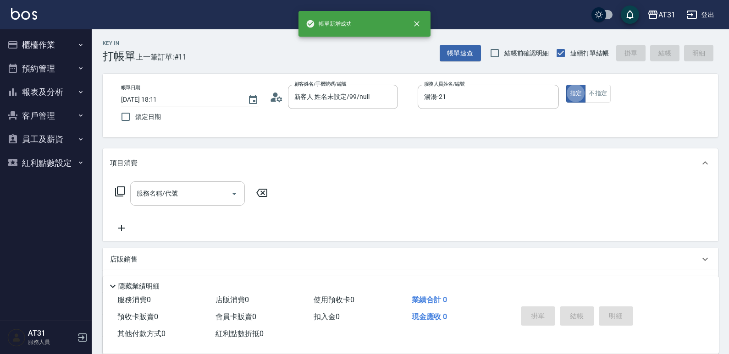
click at [194, 183] on div "服務名稱/代號" at bounding box center [187, 193] width 115 height 24
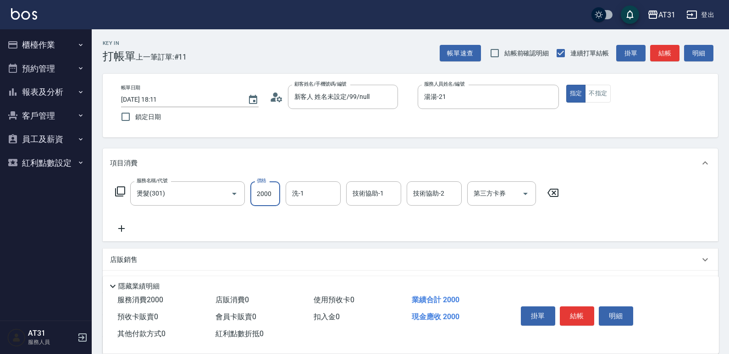
click at [119, 228] on icon at bounding box center [121, 228] width 23 height 11
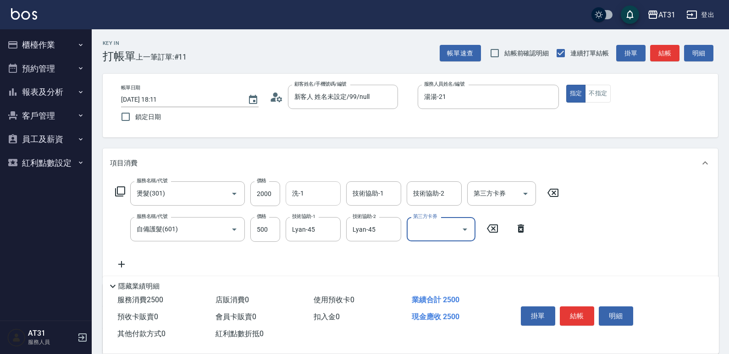
click at [311, 196] on input "洗-1" at bounding box center [313, 194] width 47 height 16
click at [582, 313] on button "結帳" at bounding box center [576, 316] width 34 height 19
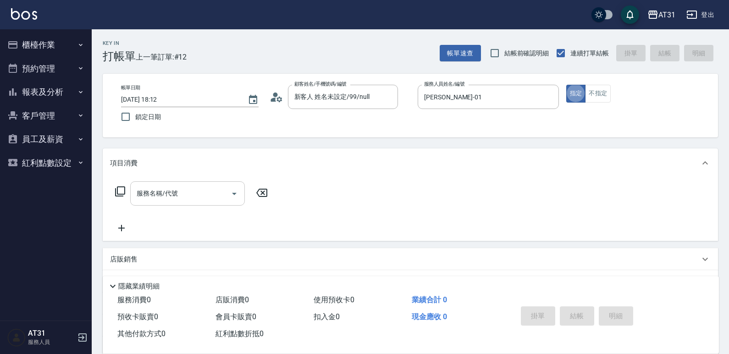
click at [208, 191] on input "服務名稱/代號" at bounding box center [180, 194] width 93 height 16
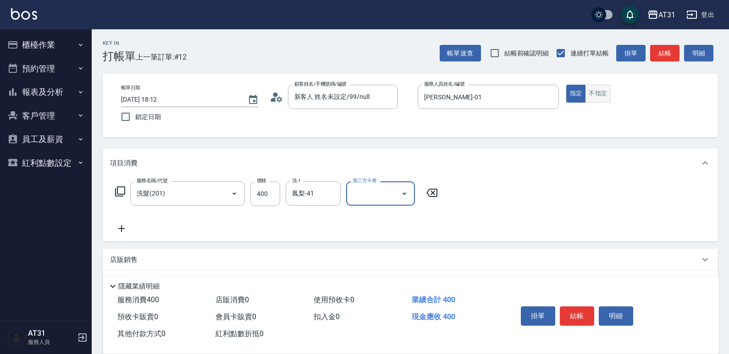
click at [592, 92] on button "不指定" at bounding box center [598, 94] width 26 height 18
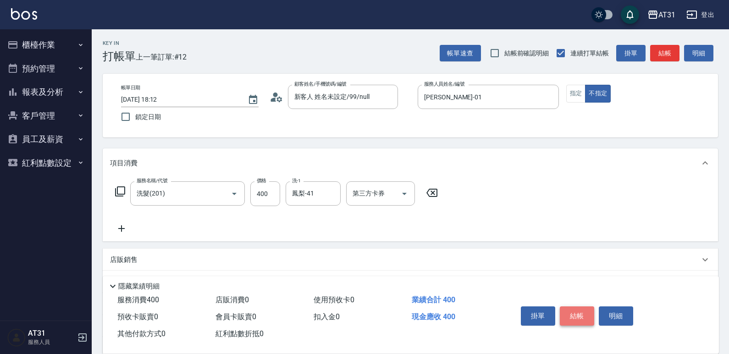
click at [575, 313] on button "結帳" at bounding box center [576, 316] width 34 height 19
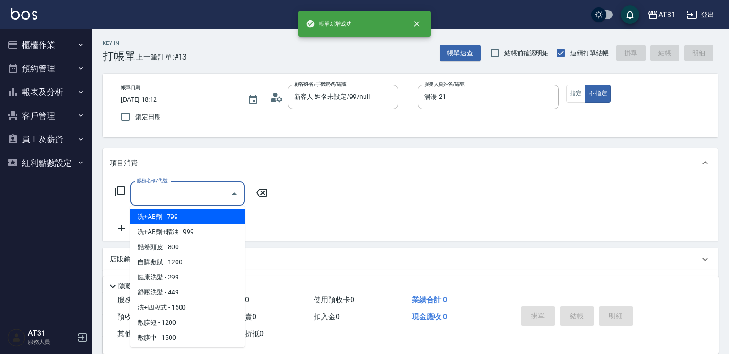
click at [160, 191] on input "服務名稱/代號" at bounding box center [180, 194] width 93 height 16
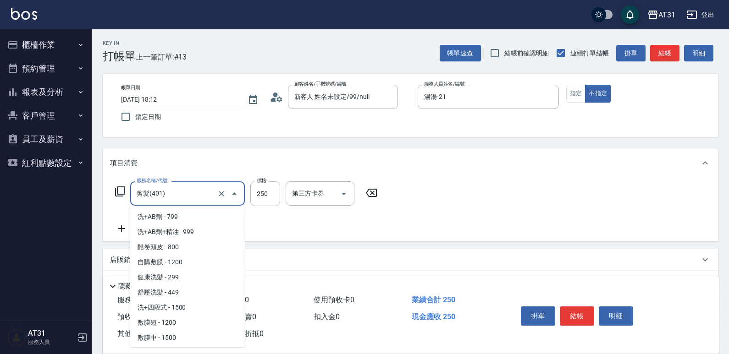
scroll to position [718, 0]
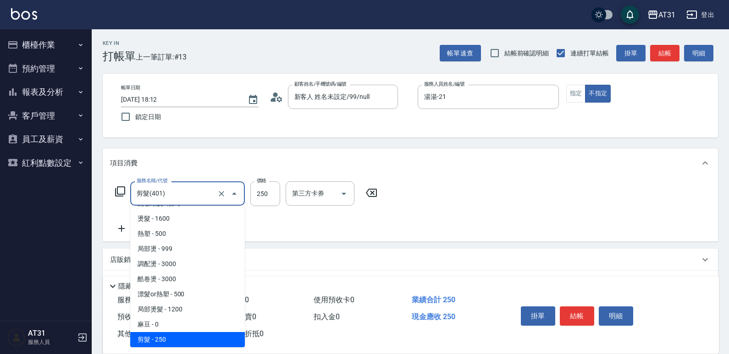
drag, startPoint x: 162, startPoint y: 191, endPoint x: 95, endPoint y: 195, distance: 67.0
click at [86, 195] on div "AT31 登出 櫃檯作業 打帳單 帳單列表 掛單列表 現金收支登錄 材料自購登錄 每日結帳 排班表 現場電腦打卡 預約管理 預約管理 單日預約紀錄 單週預約紀…" at bounding box center [364, 234] width 729 height 469
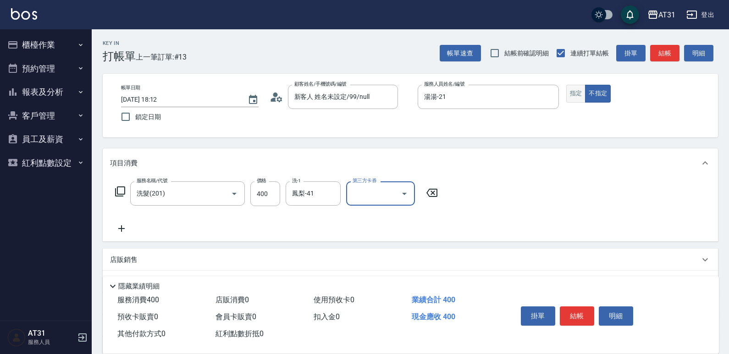
click at [578, 94] on button "指定" at bounding box center [576, 94] width 20 height 18
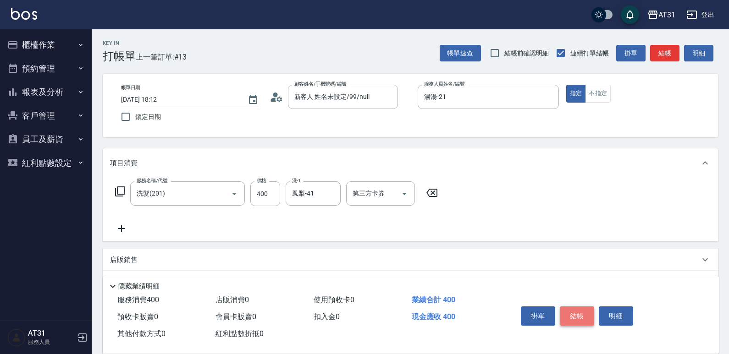
click at [578, 312] on button "結帳" at bounding box center [576, 316] width 34 height 19
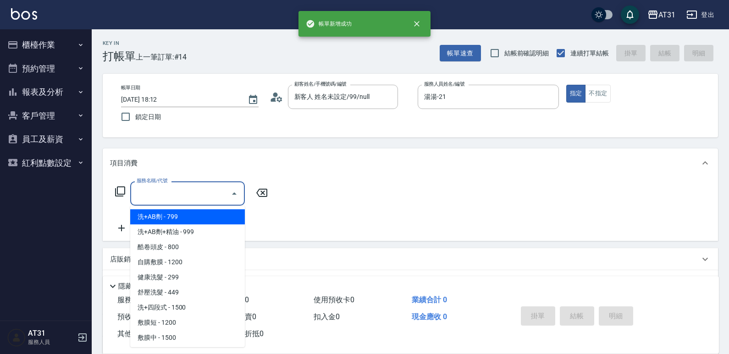
click at [192, 188] on input "服務名稱/代號" at bounding box center [180, 194] width 93 height 16
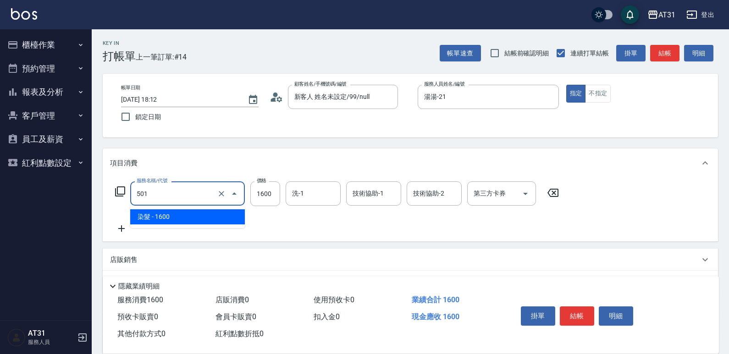
drag, startPoint x: 31, startPoint y: 184, endPoint x: 0, endPoint y: 181, distance: 30.9
click at [0, 181] on div "AT31 登出 櫃檯作業 打帳單 帳單列表 掛單列表 現金收支登錄 材料自購登錄 每日結帳 排班表 現場電腦打卡 預約管理 預約管理 單日預約紀錄 單週預約紀…" at bounding box center [364, 234] width 729 height 469
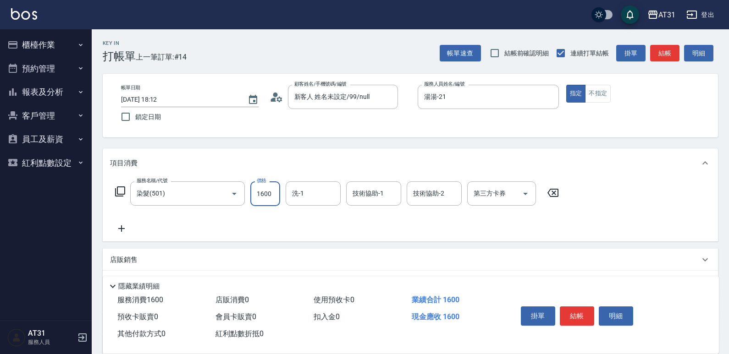
click at [276, 186] on input "1600" at bounding box center [265, 193] width 30 height 25
click at [129, 230] on icon at bounding box center [121, 228] width 23 height 11
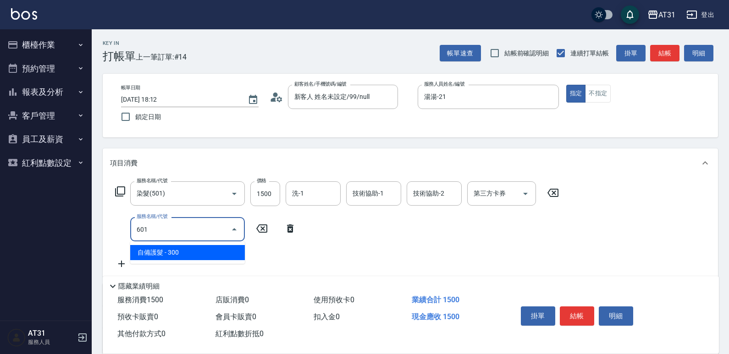
drag, startPoint x: 171, startPoint y: 224, endPoint x: 86, endPoint y: 227, distance: 84.8
click at [87, 227] on div "AT31 登出 櫃檯作業 打帳單 帳單列表 掛單列表 現金收支登錄 材料自購登錄 每日結帳 排班表 現場電腦打卡 預約管理 預約管理 單日預約紀錄 單週預約紀…" at bounding box center [364, 252] width 729 height 504
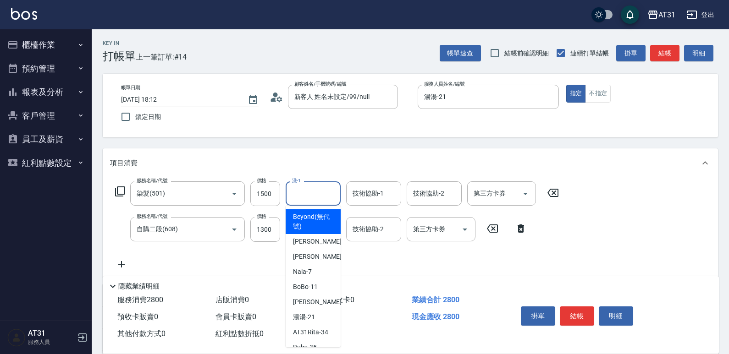
click at [303, 192] on input "洗-1" at bounding box center [313, 194] width 47 height 16
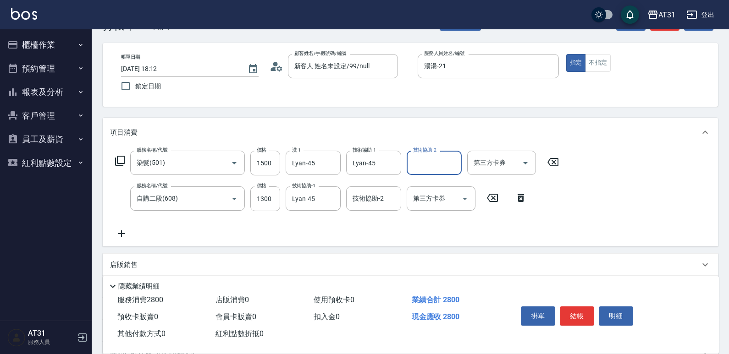
scroll to position [0, 0]
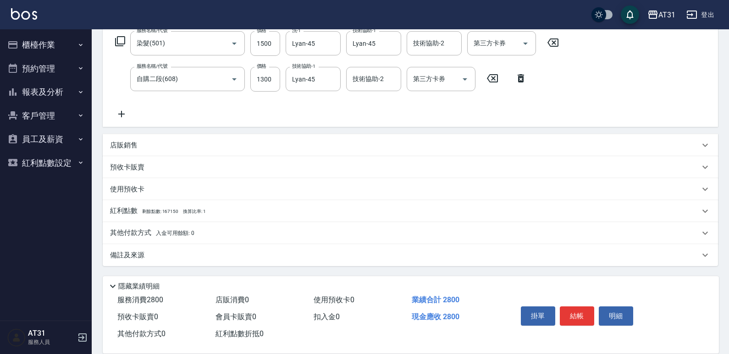
click at [192, 232] on span "入金可用餘額: 0" at bounding box center [175, 233] width 39 height 6
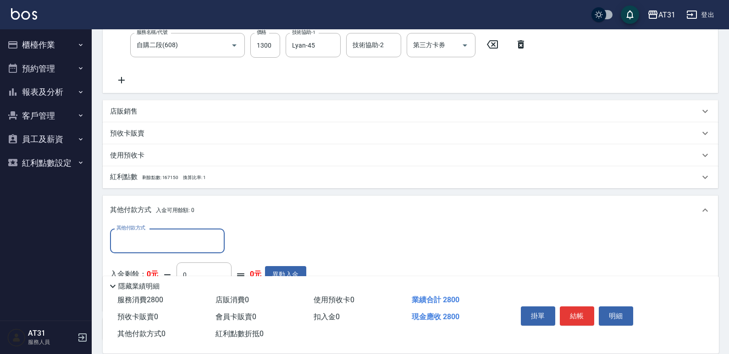
click at [175, 242] on input "其他付款方式" at bounding box center [167, 241] width 106 height 16
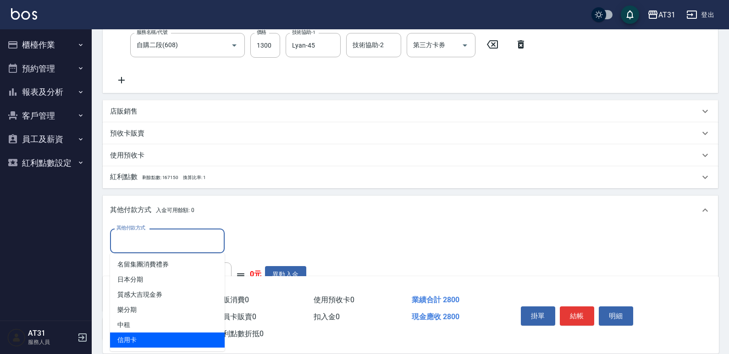
click at [143, 338] on span "信用卡" at bounding box center [167, 340] width 115 height 15
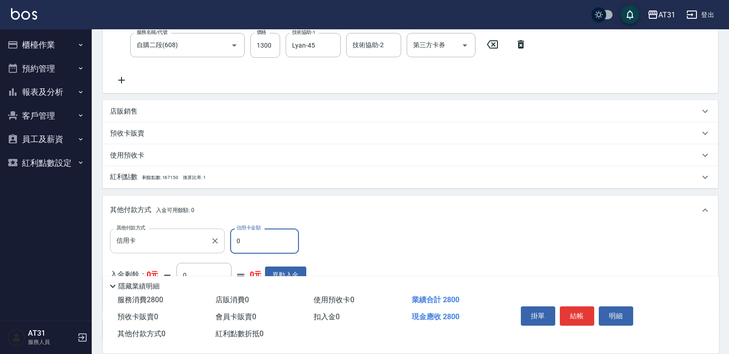
drag, startPoint x: 244, startPoint y: 239, endPoint x: 130, endPoint y: 247, distance: 113.9
click at [128, 249] on div "其他付款方式 信用卡 其他付款方式 信用卡金額 0 信用卡金額" at bounding box center [208, 241] width 196 height 25
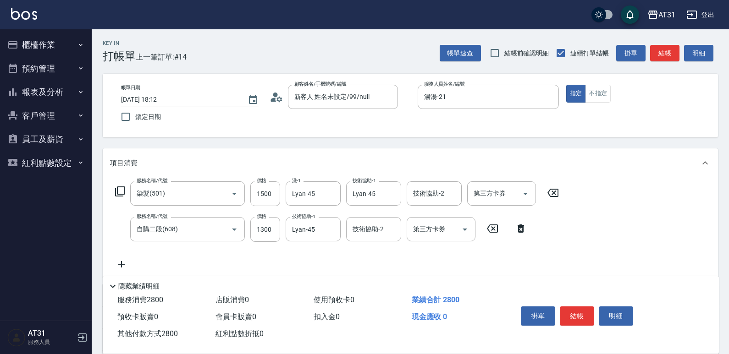
click at [573, 312] on button "結帳" at bounding box center [576, 316] width 34 height 19
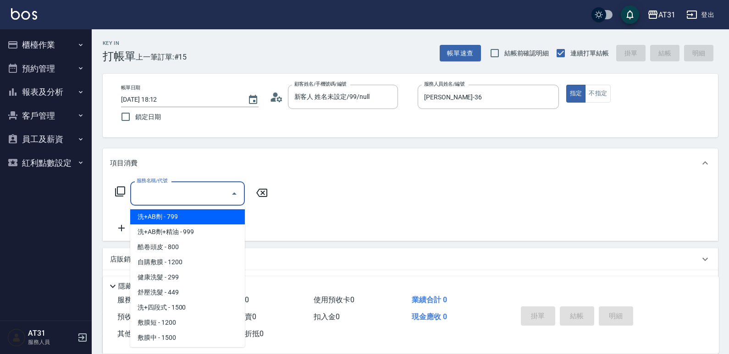
click at [196, 194] on input "服務名稱/代號" at bounding box center [180, 194] width 93 height 16
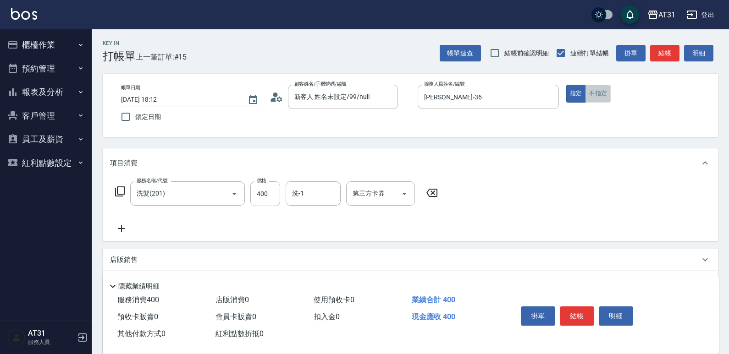
click at [599, 101] on button "不指定" at bounding box center [598, 94] width 26 height 18
click at [577, 307] on button "結帳" at bounding box center [576, 316] width 34 height 19
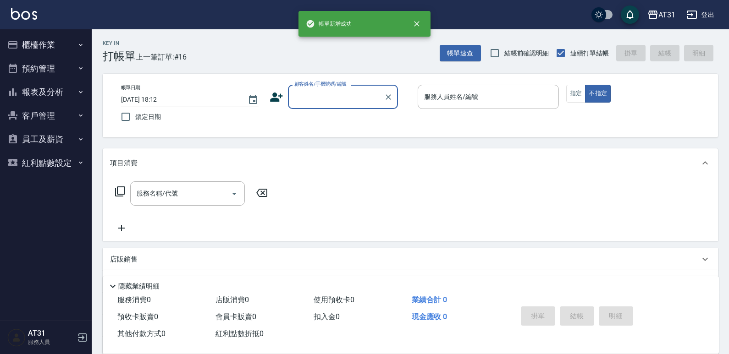
drag, startPoint x: 63, startPoint y: 33, endPoint x: 64, endPoint y: 38, distance: 5.5
click at [63, 33] on ul "櫃檯作業 打帳單 帳單列表 掛單列表 現金收支登錄 材料自購登錄 每日結帳 排班表 現場電腦打卡 預約管理 預約管理 單日預約紀錄 單週預約紀錄 報表及分析 …" at bounding box center [46, 103] width 84 height 149
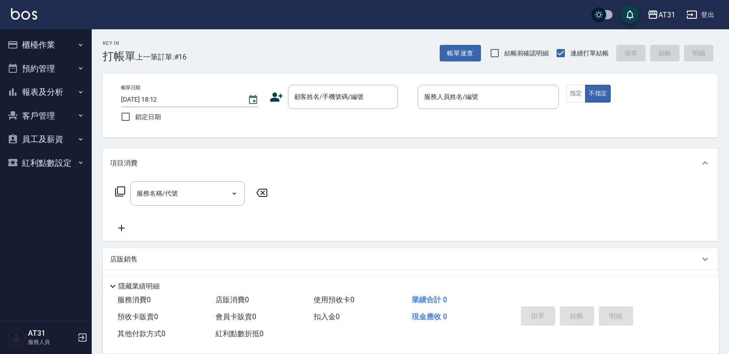
click at [64, 41] on button "櫃檯作業" at bounding box center [46, 45] width 84 height 24
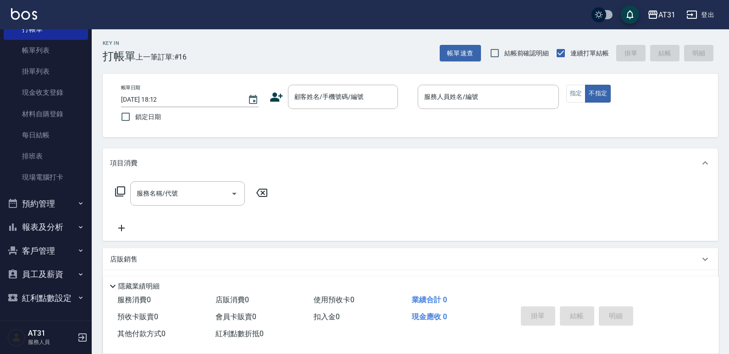
click at [43, 236] on button "報表及分析" at bounding box center [46, 227] width 84 height 24
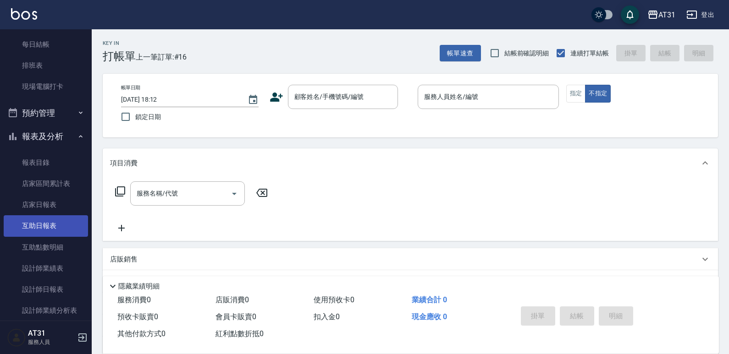
scroll to position [133, 0]
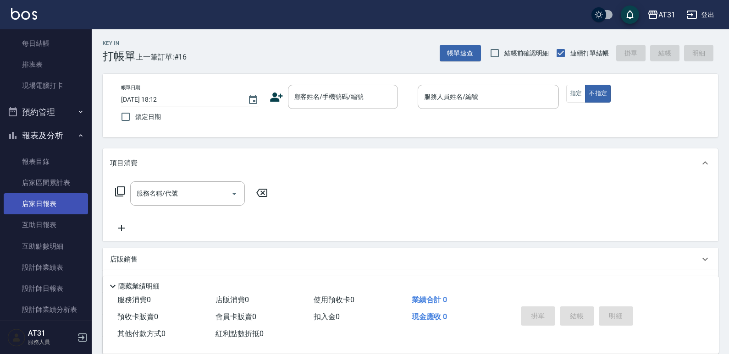
click at [46, 204] on link "店家日報表" at bounding box center [46, 203] width 84 height 21
